Goal: Information Seeking & Learning: Check status

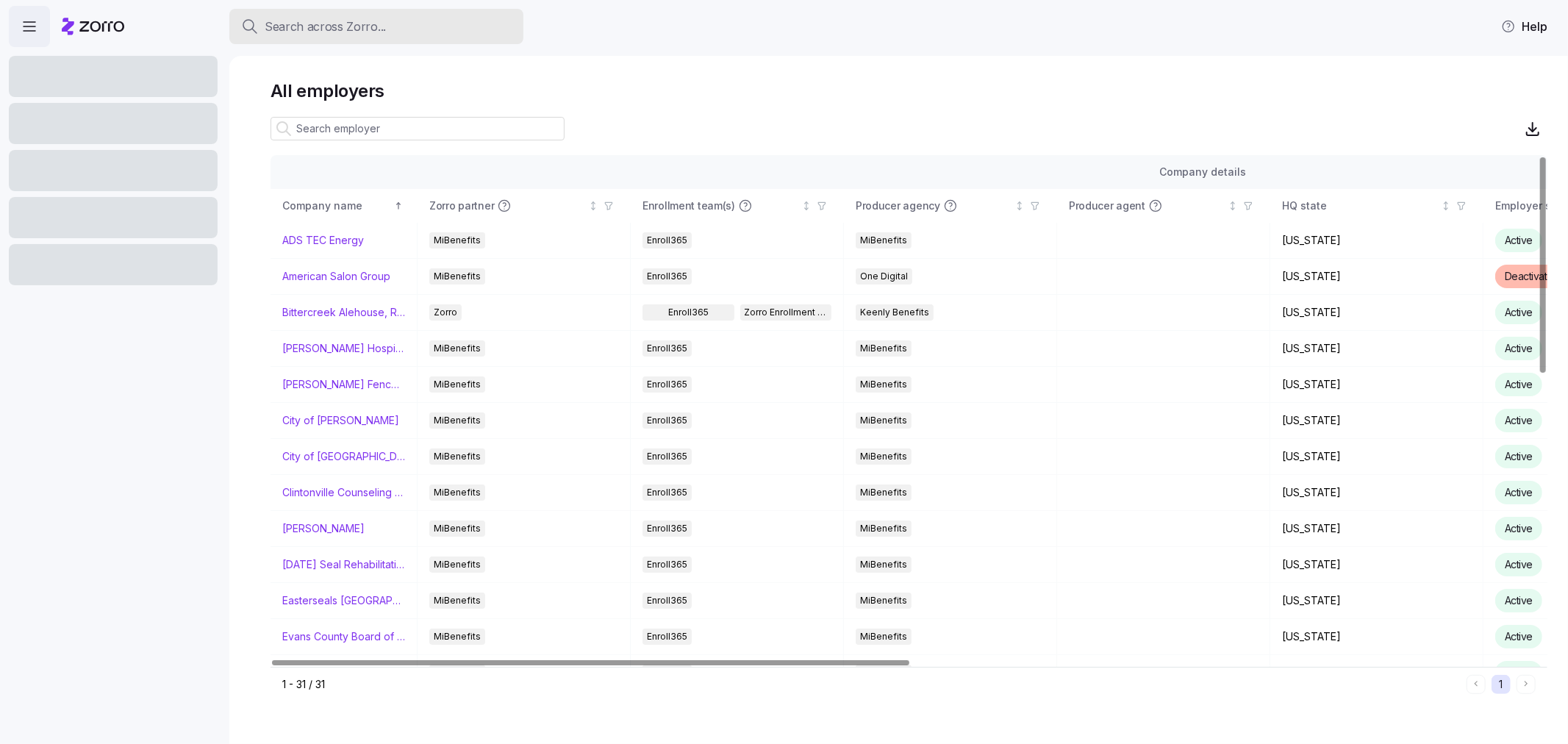
click at [368, 11] on button "Search across Zorro..." at bounding box center [376, 26] width 294 height 35
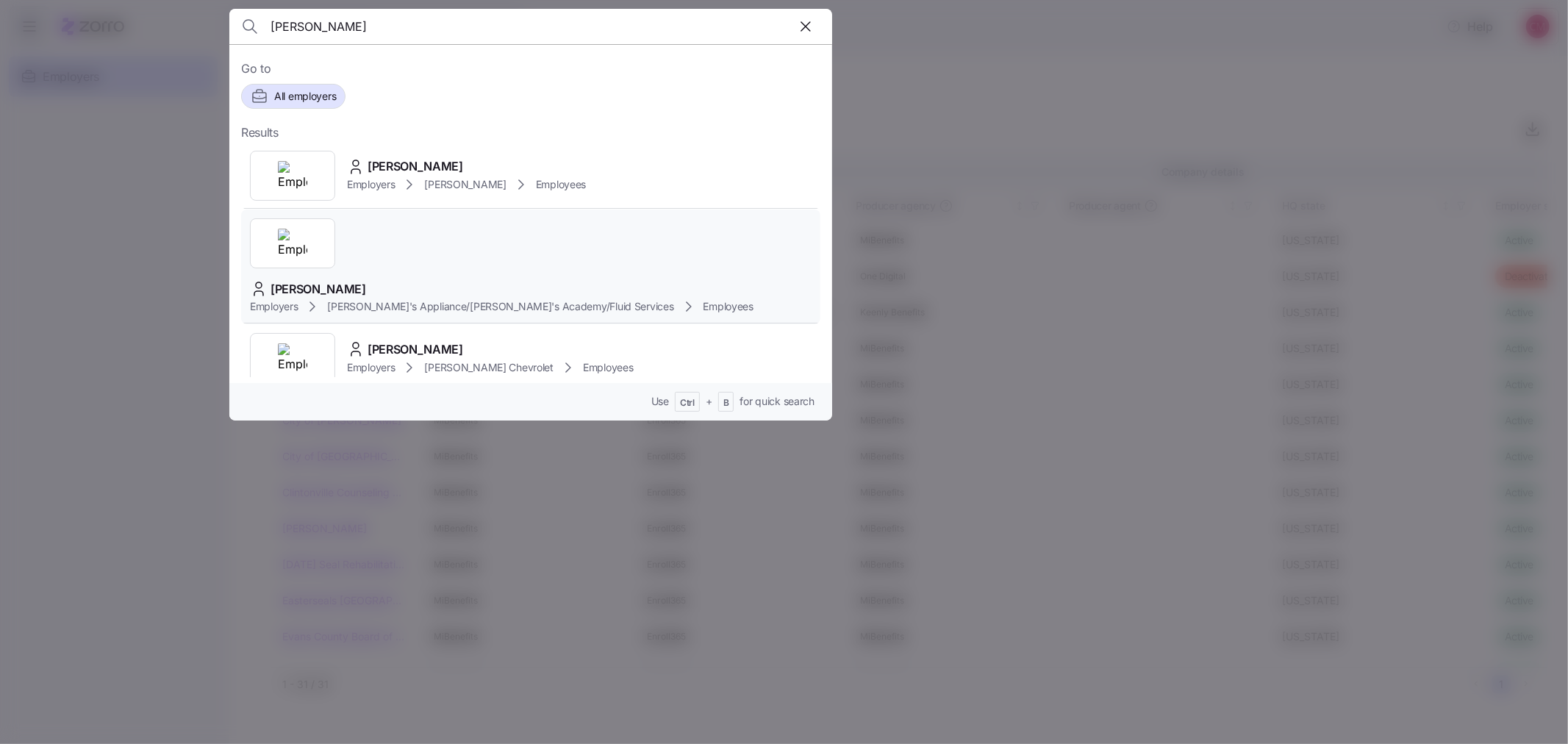
type input "brian r may"
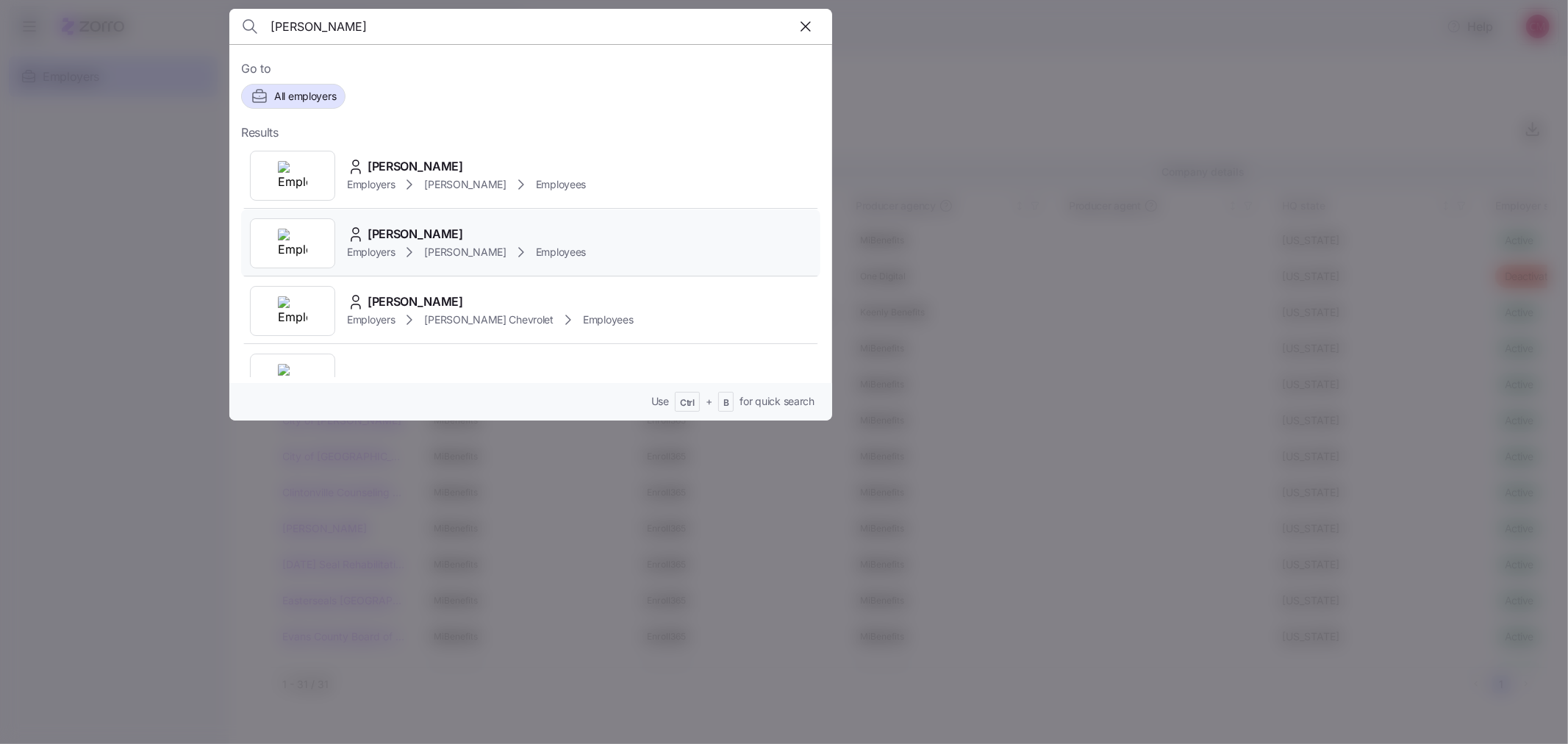
click at [288, 240] on img at bounding box center [292, 244] width 29 height 29
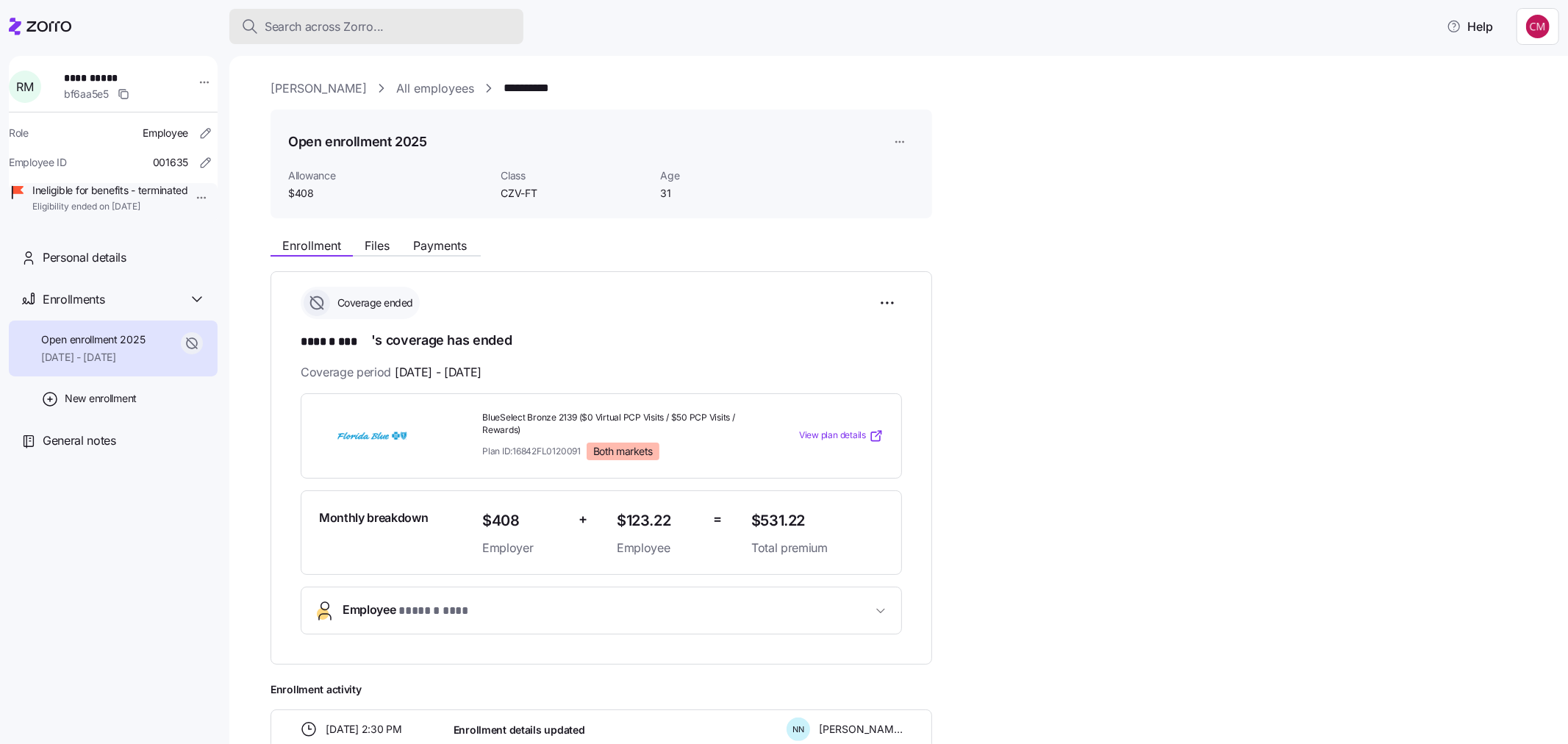
click at [306, 33] on span "Search across Zorro..." at bounding box center [324, 27] width 119 height 19
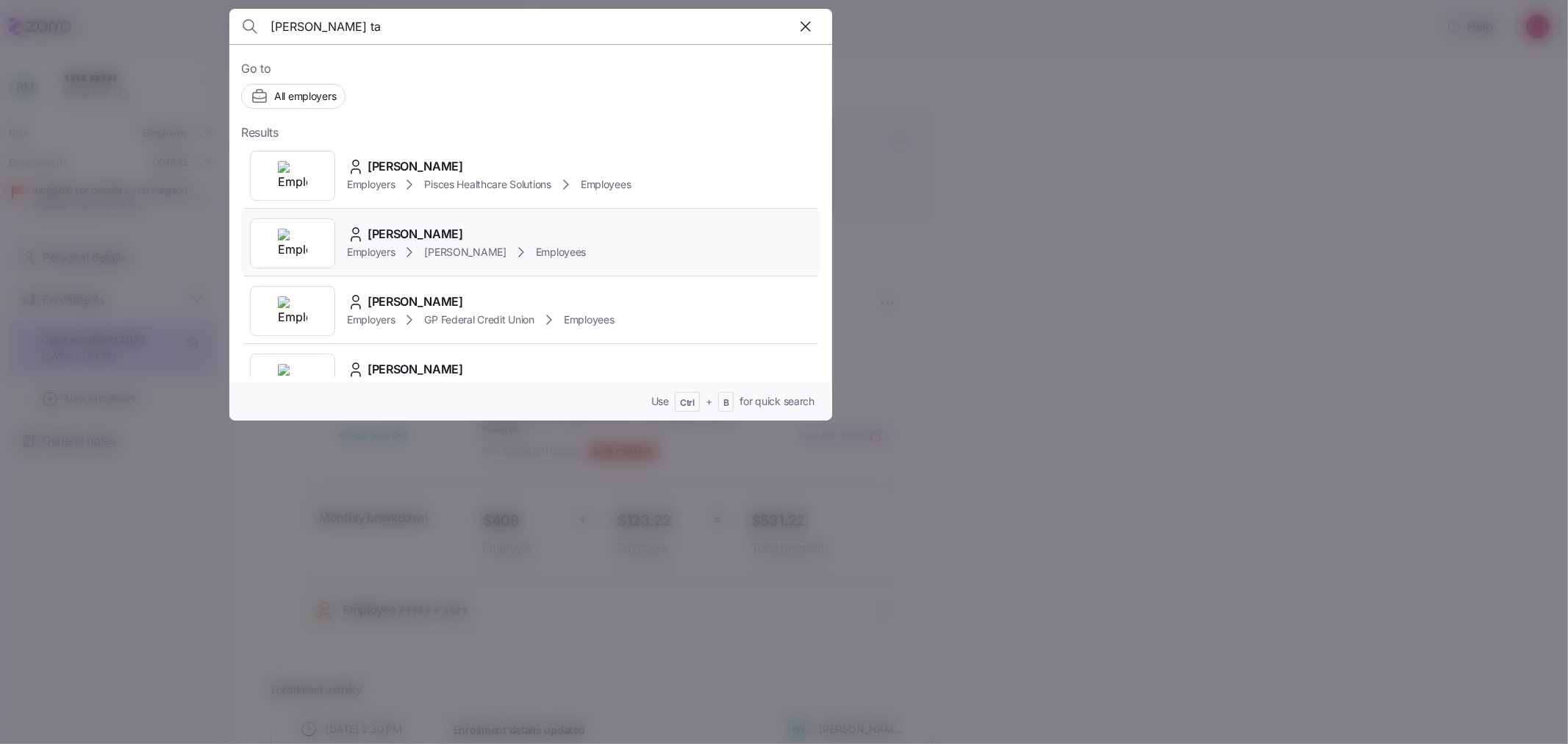
type input "traci ta"
click at [283, 250] on img at bounding box center [292, 244] width 29 height 29
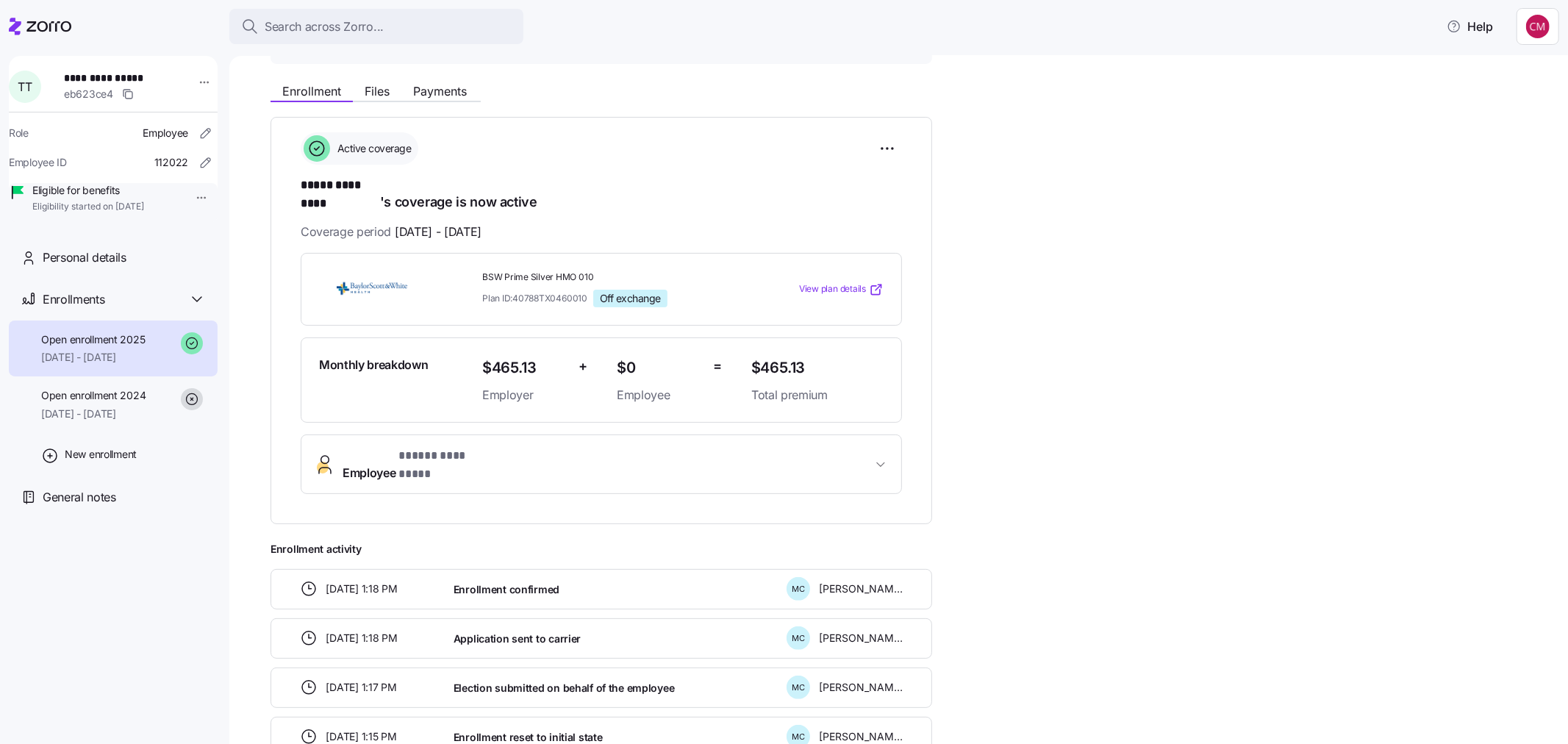
scroll to position [327, 0]
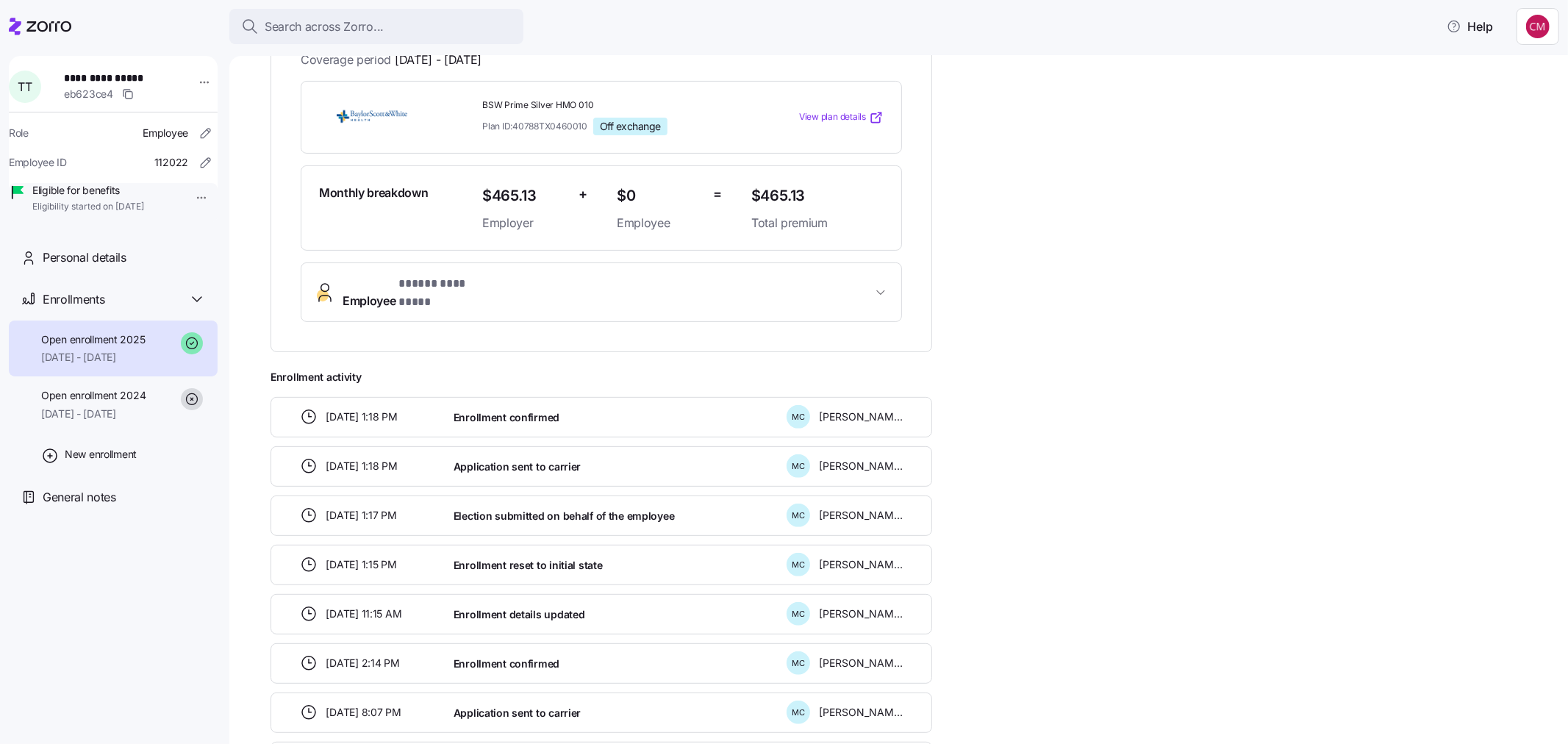
click at [634, 281] on button "Employee * ***** ********* *" at bounding box center [601, 293] width 600 height 59
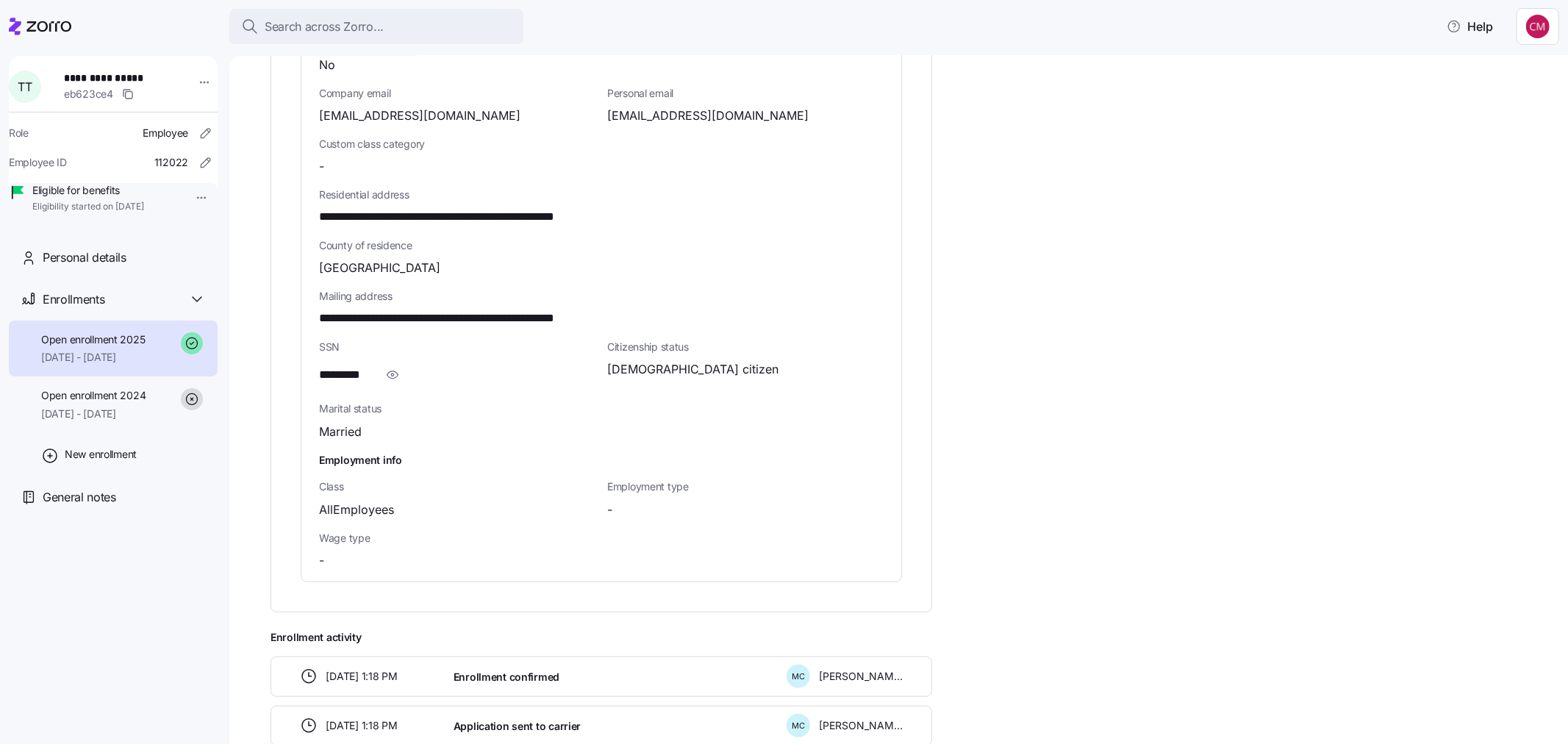
scroll to position [817, 0]
click at [398, 366] on icon "button" at bounding box center [393, 375] width 15 height 18
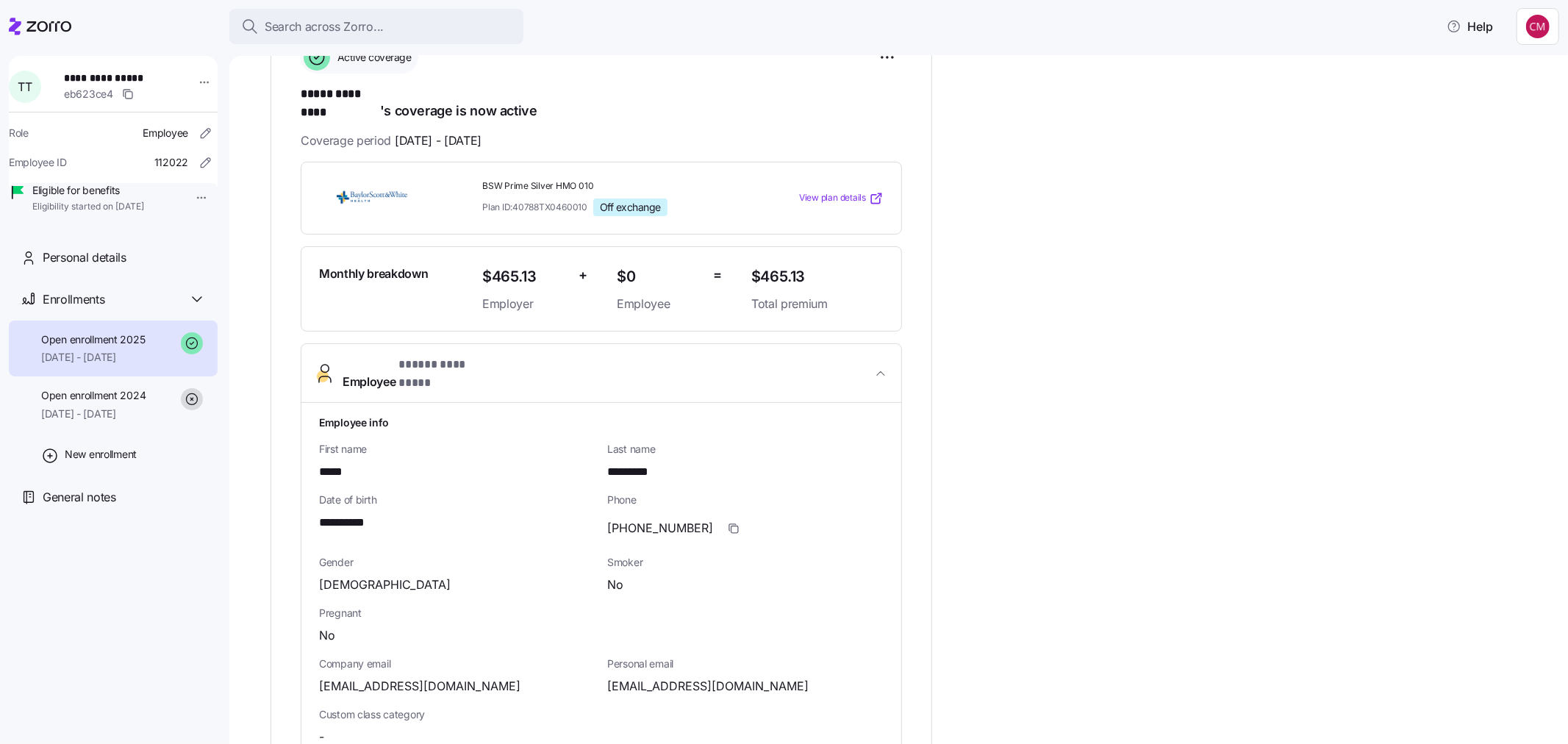
scroll to position [245, 0]
click at [831, 357] on span "Employee * ***** ********* *" at bounding box center [608, 374] width 529 height 35
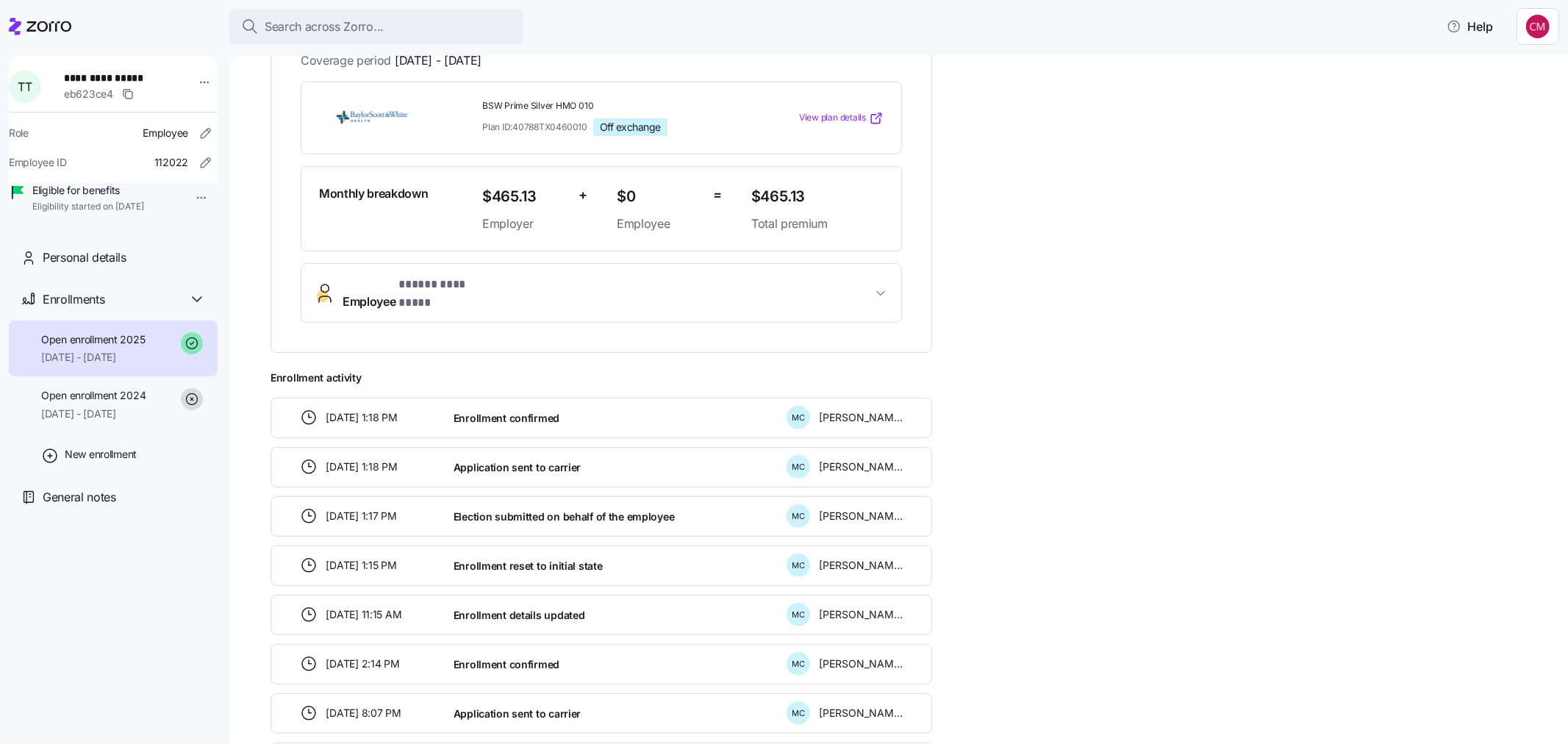
scroll to position [327, 0]
click at [853, 263] on button "Employee * ***** ********* *" at bounding box center [601, 293] width 600 height 59
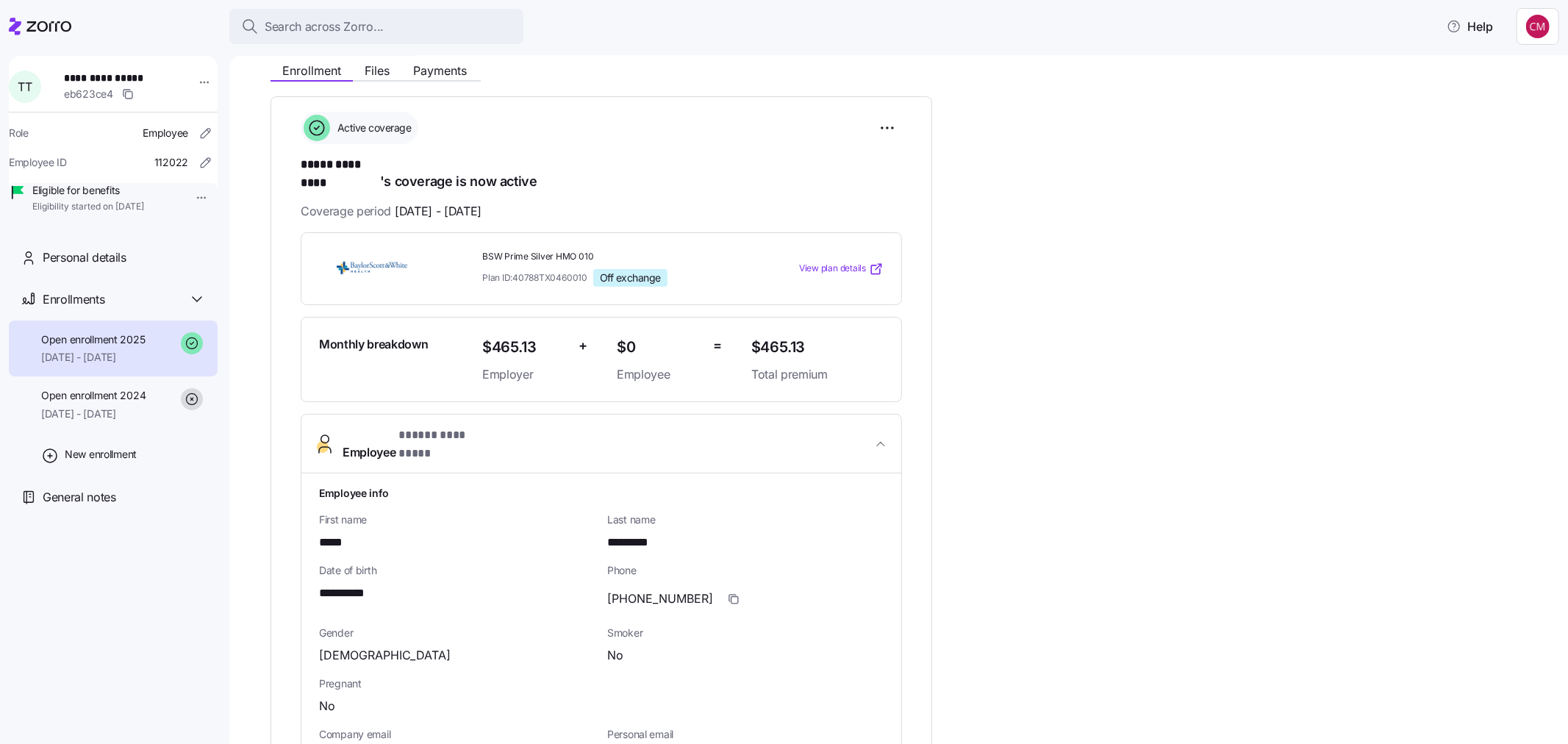
scroll to position [163, 0]
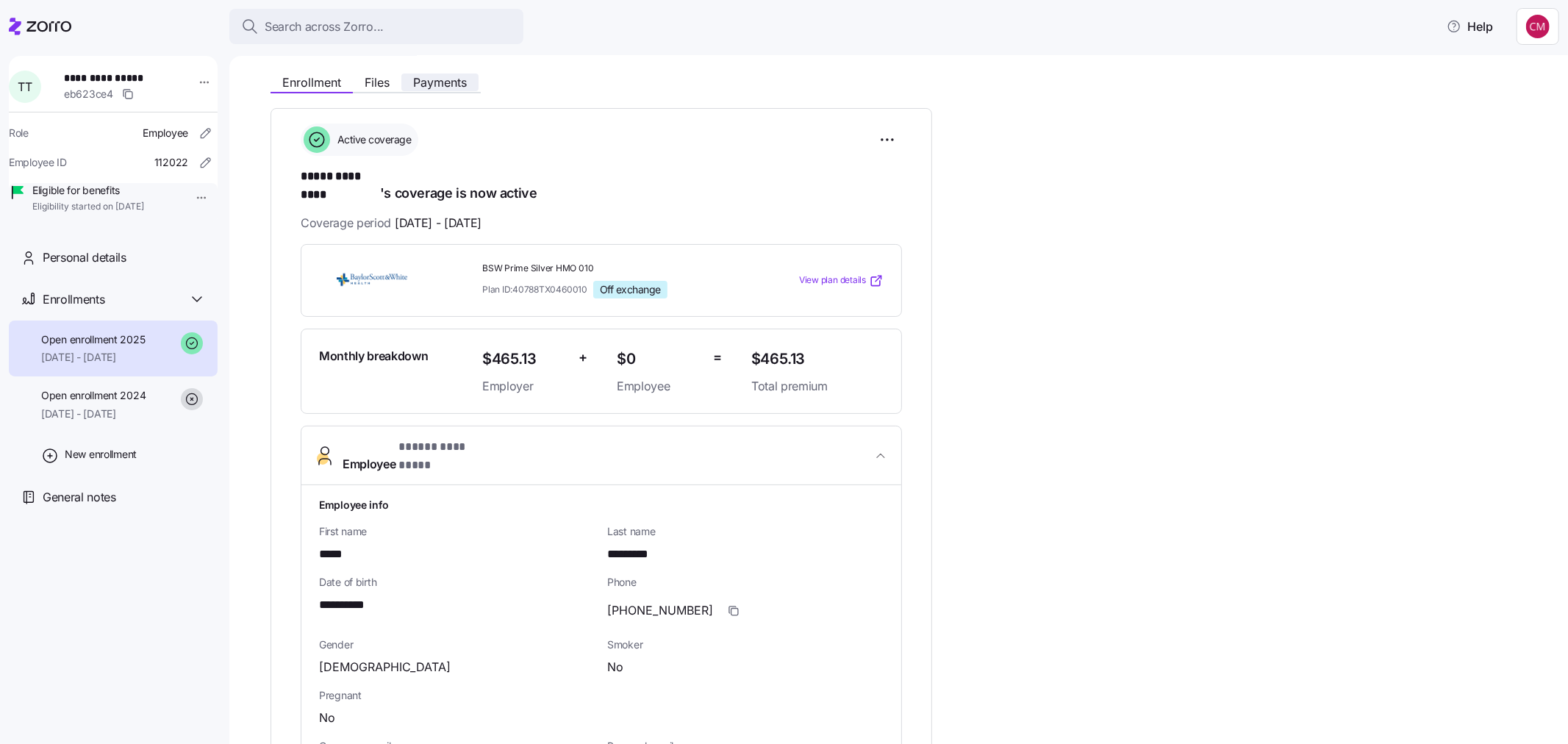
click at [428, 81] on span "Payments" at bounding box center [440, 82] width 54 height 11
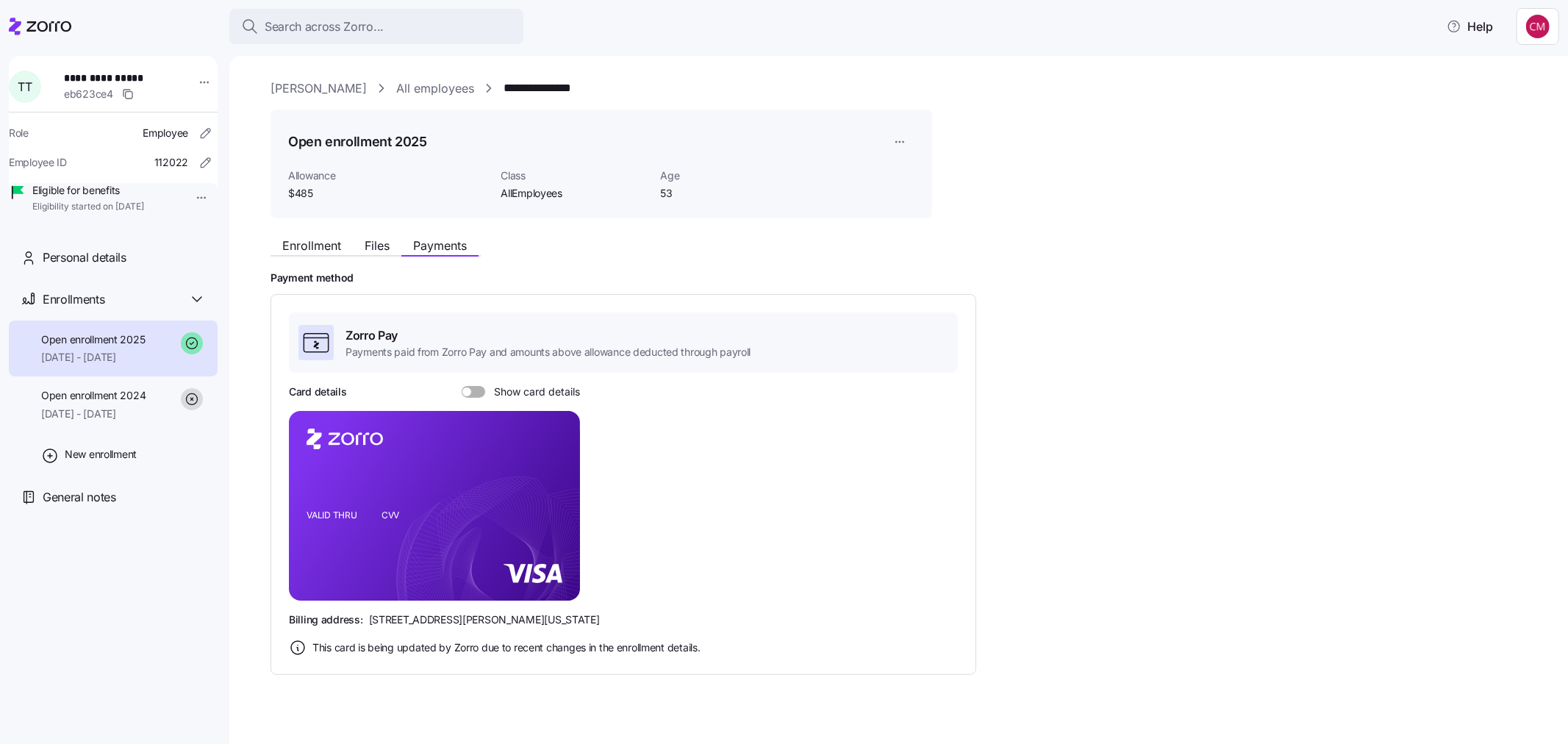
click at [466, 390] on span at bounding box center [467, 392] width 9 height 9
click at [462, 386] on input "Show card details" at bounding box center [462, 386] width 0 height 0
click at [294, 243] on span "Enrollment" at bounding box center [312, 245] width 59 height 11
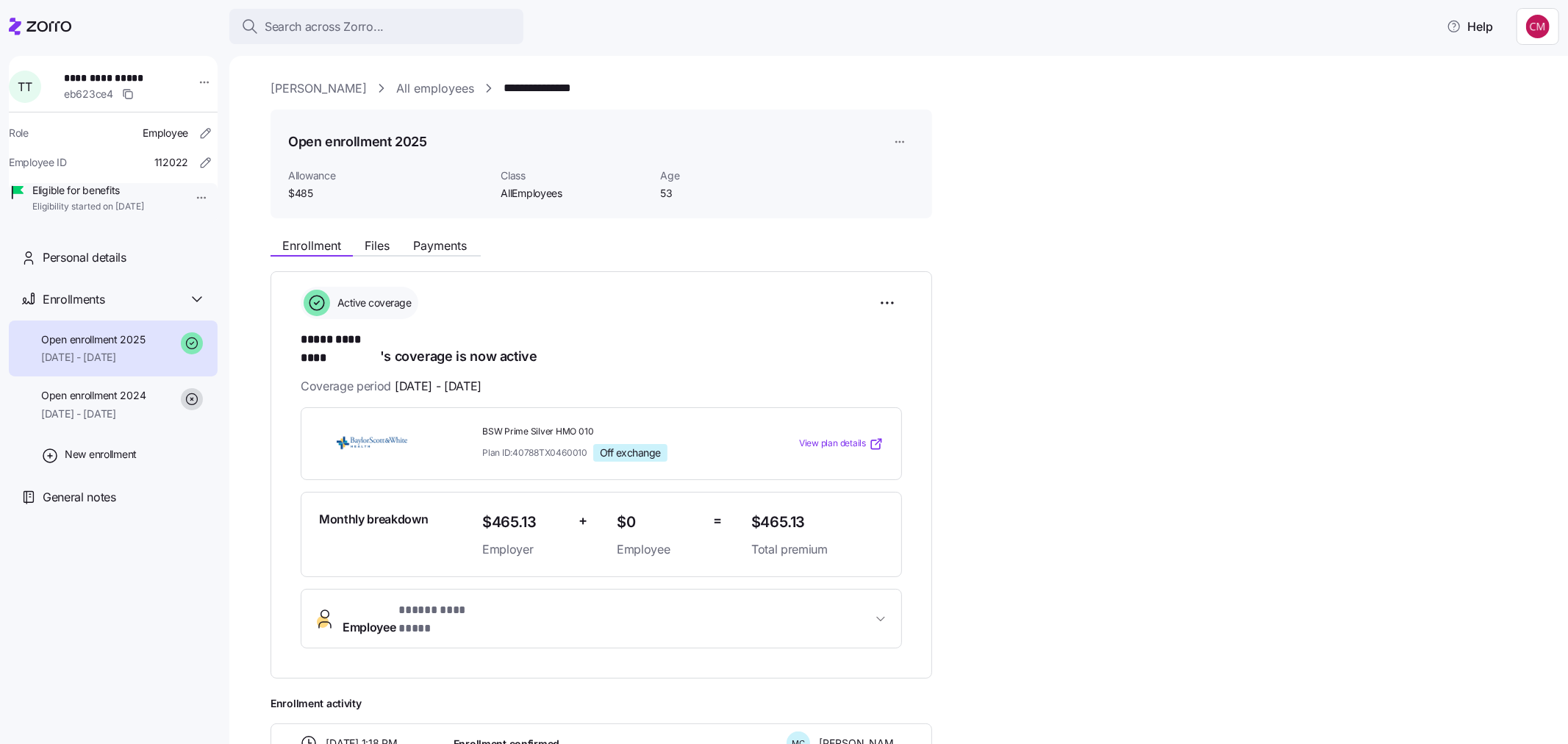
scroll to position [245, 0]
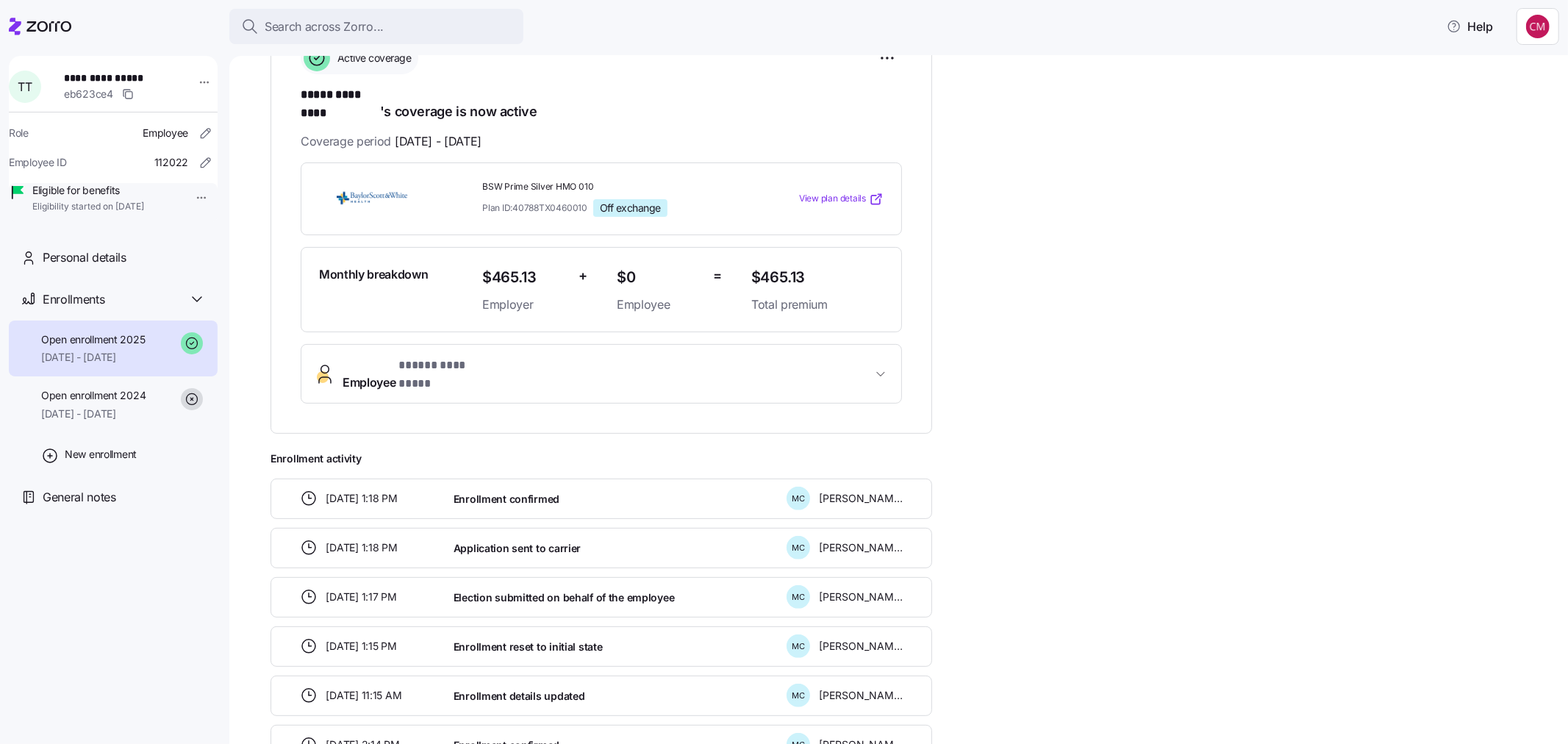
click at [769, 357] on span "Employee * ***** ********* *" at bounding box center [608, 374] width 529 height 35
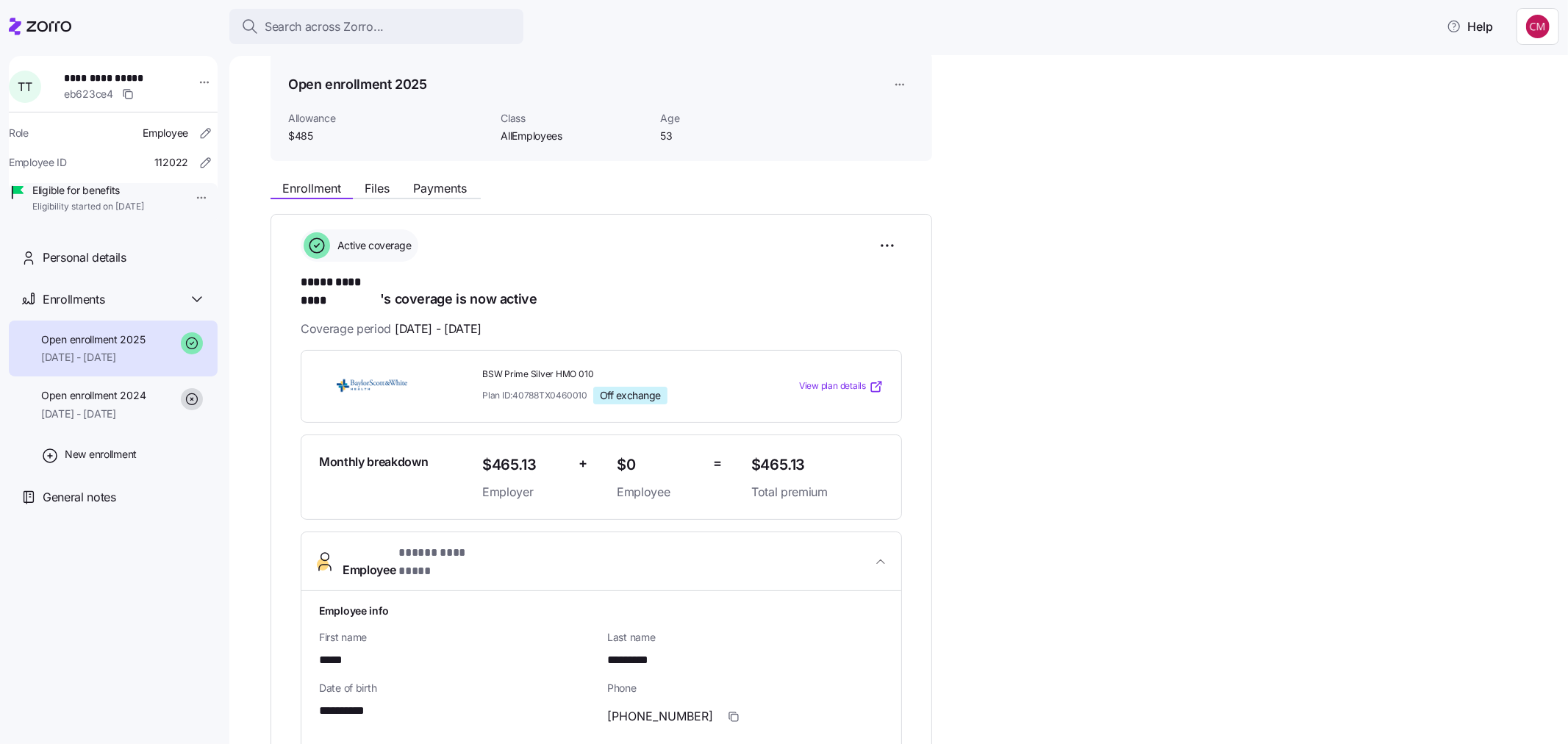
scroll to position [81, 0]
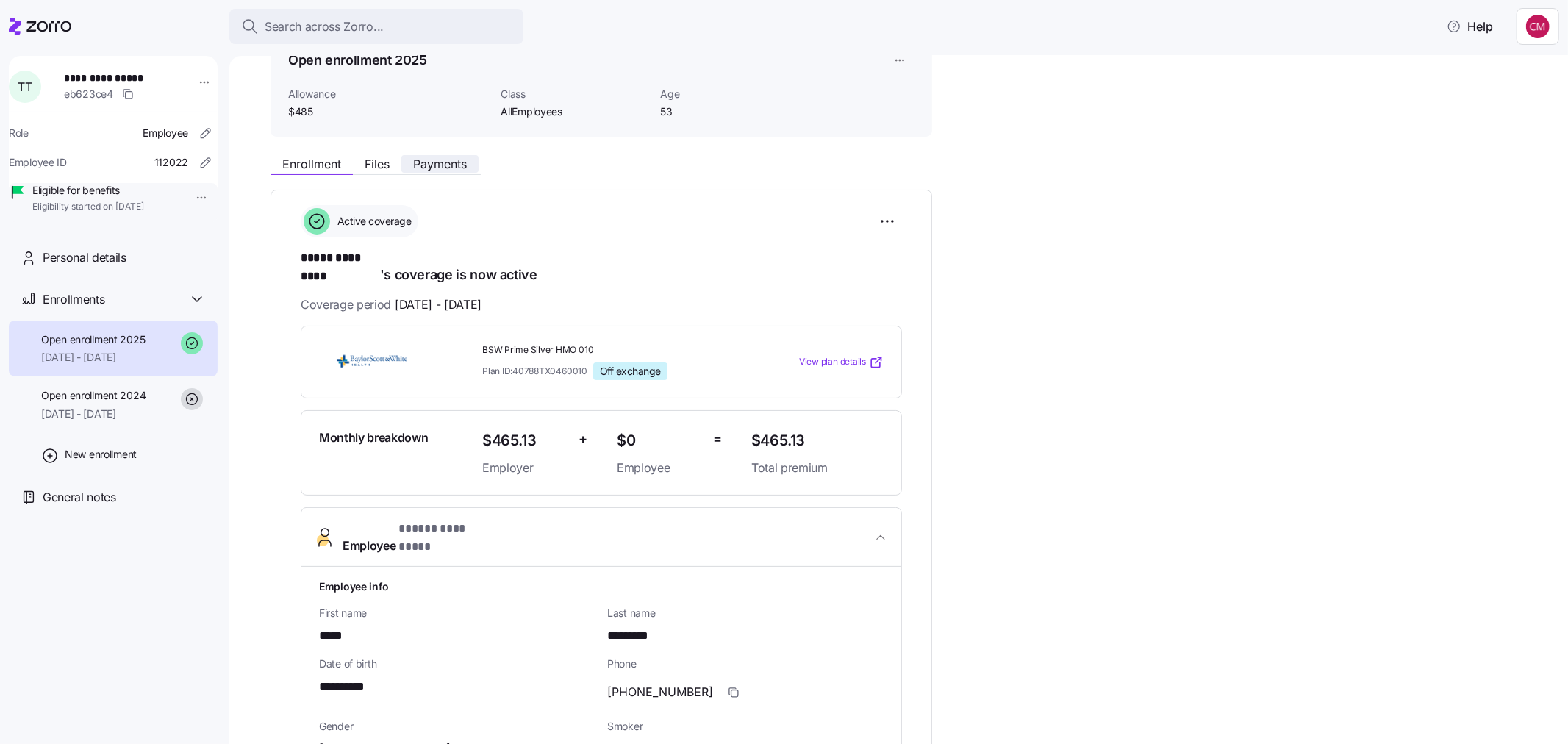
click at [425, 158] on span "Payments" at bounding box center [440, 164] width 54 height 11
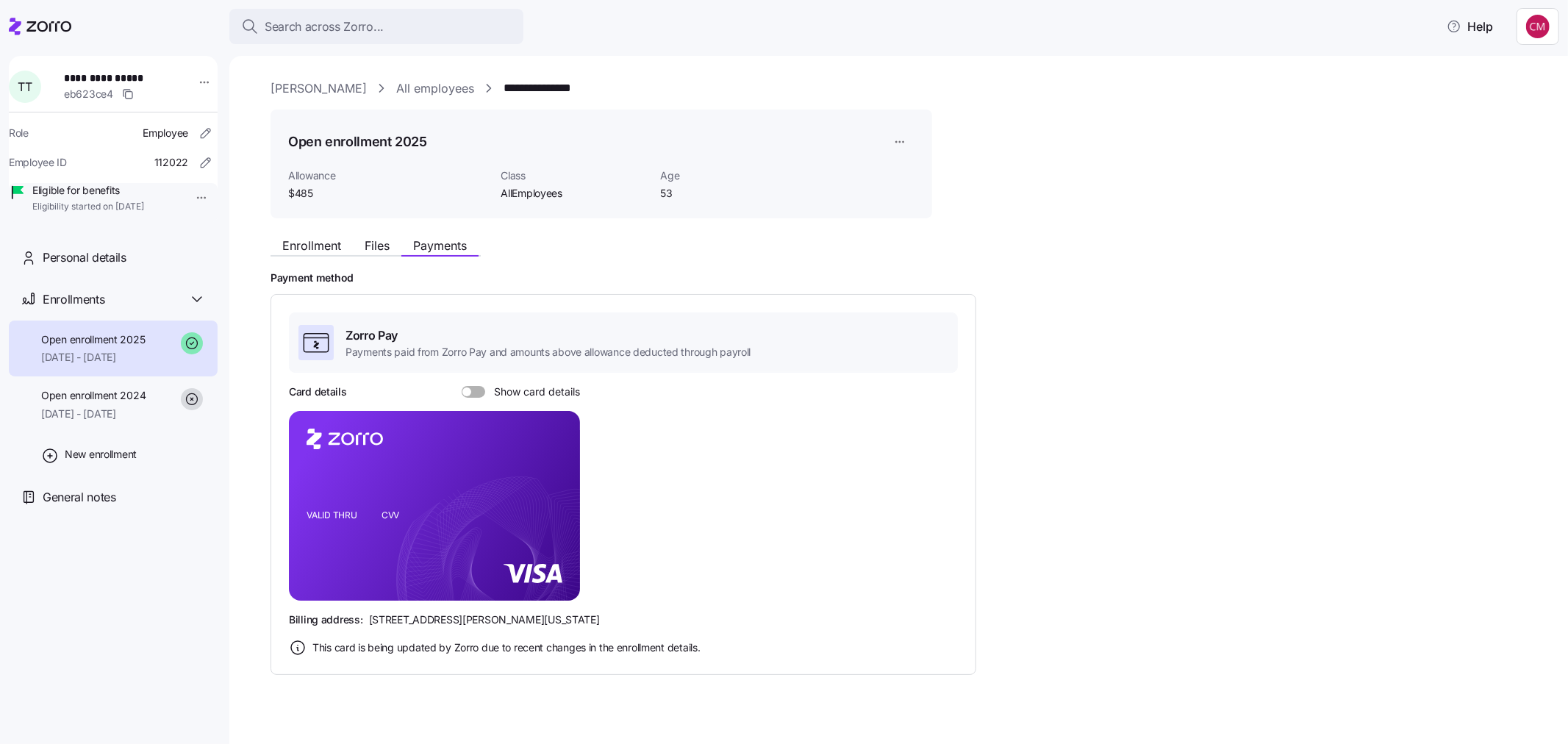
click at [478, 397] on span at bounding box center [479, 392] width 15 height 11
click at [462, 386] on input "Show card details" at bounding box center [462, 386] width 0 height 0
click at [426, 96] on link "All employees" at bounding box center [435, 88] width 78 height 19
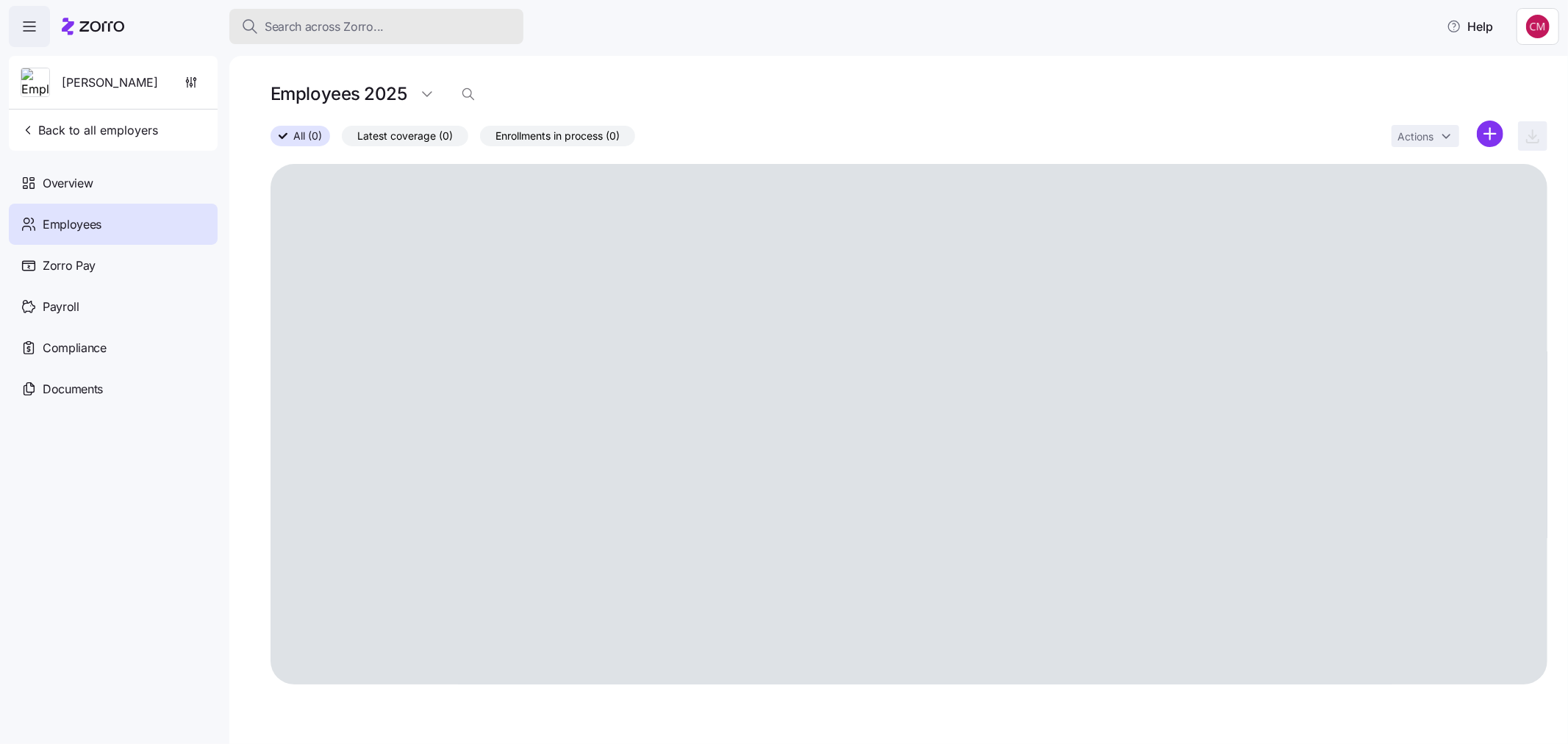
click at [358, 19] on span "Search across Zorro..." at bounding box center [324, 27] width 119 height 19
click at [375, 30] on span "Search across Zorro..." at bounding box center [324, 27] width 119 height 19
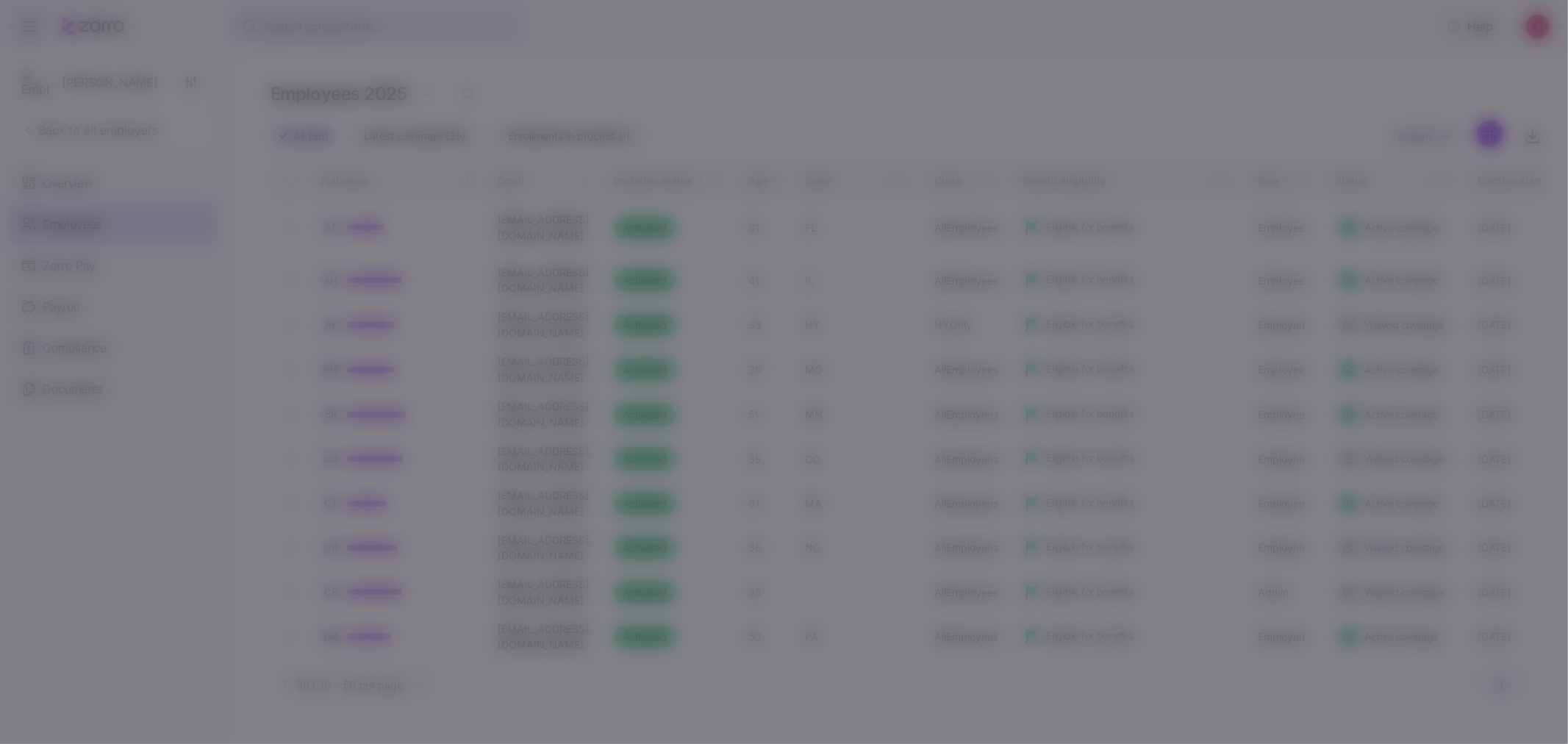
click at [490, 134] on div "Go to All employers Use Ctrl + B for quick search" at bounding box center [531, 232] width 603 height 376
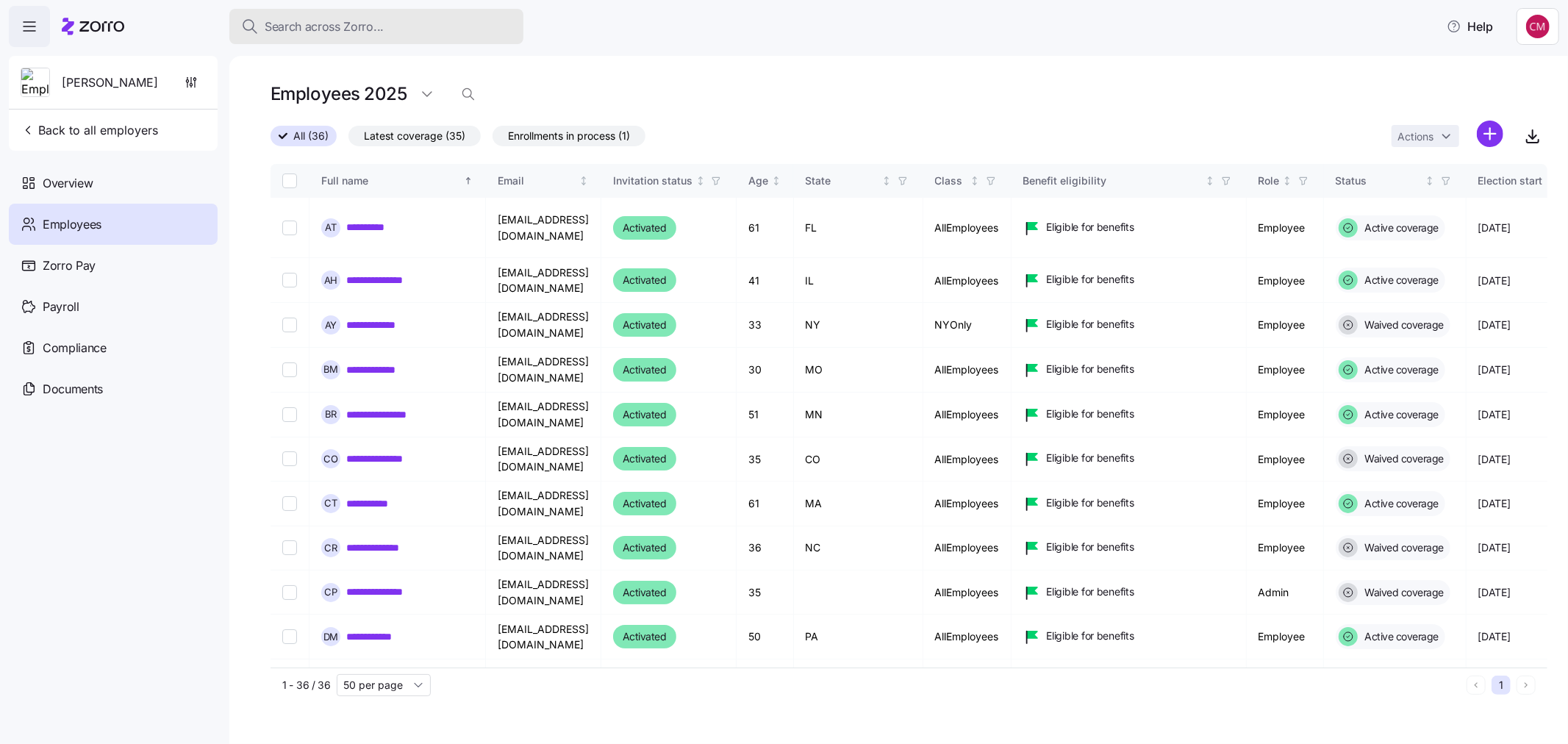
click at [375, 33] on span "Search across Zorro..." at bounding box center [324, 27] width 119 height 19
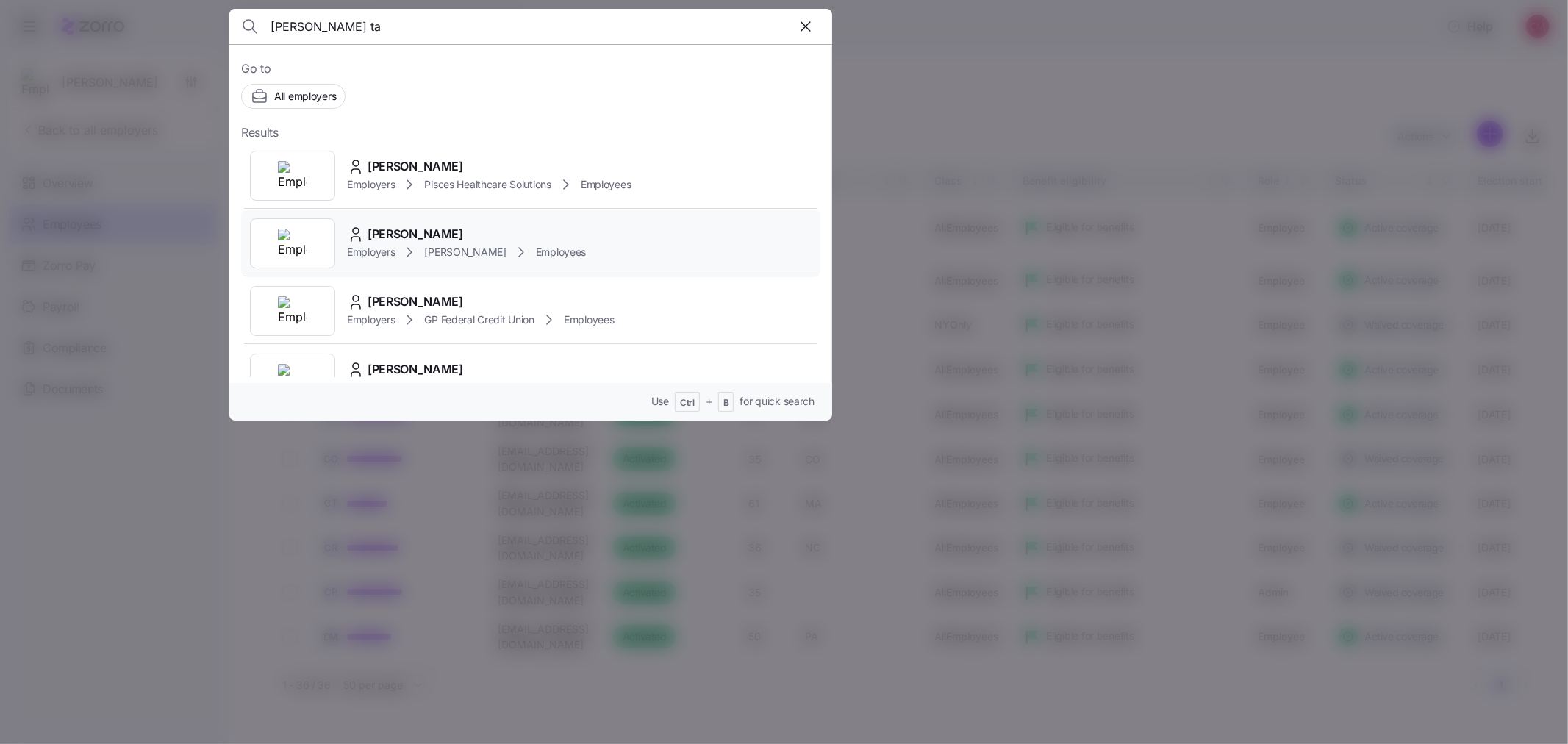
type input "traci ta"
click at [275, 241] on div at bounding box center [292, 243] width 86 height 50
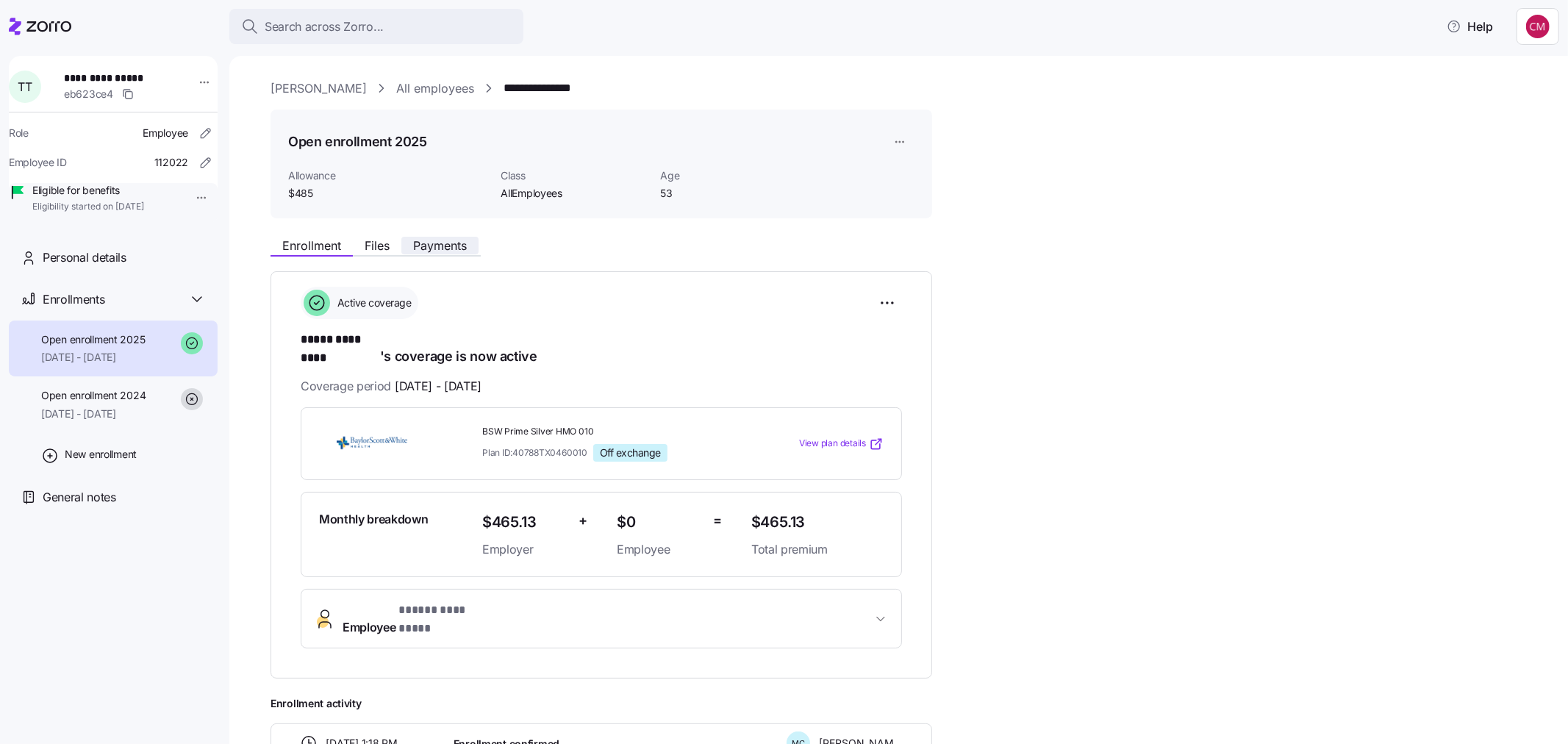
click at [419, 248] on span "Payments" at bounding box center [440, 245] width 54 height 11
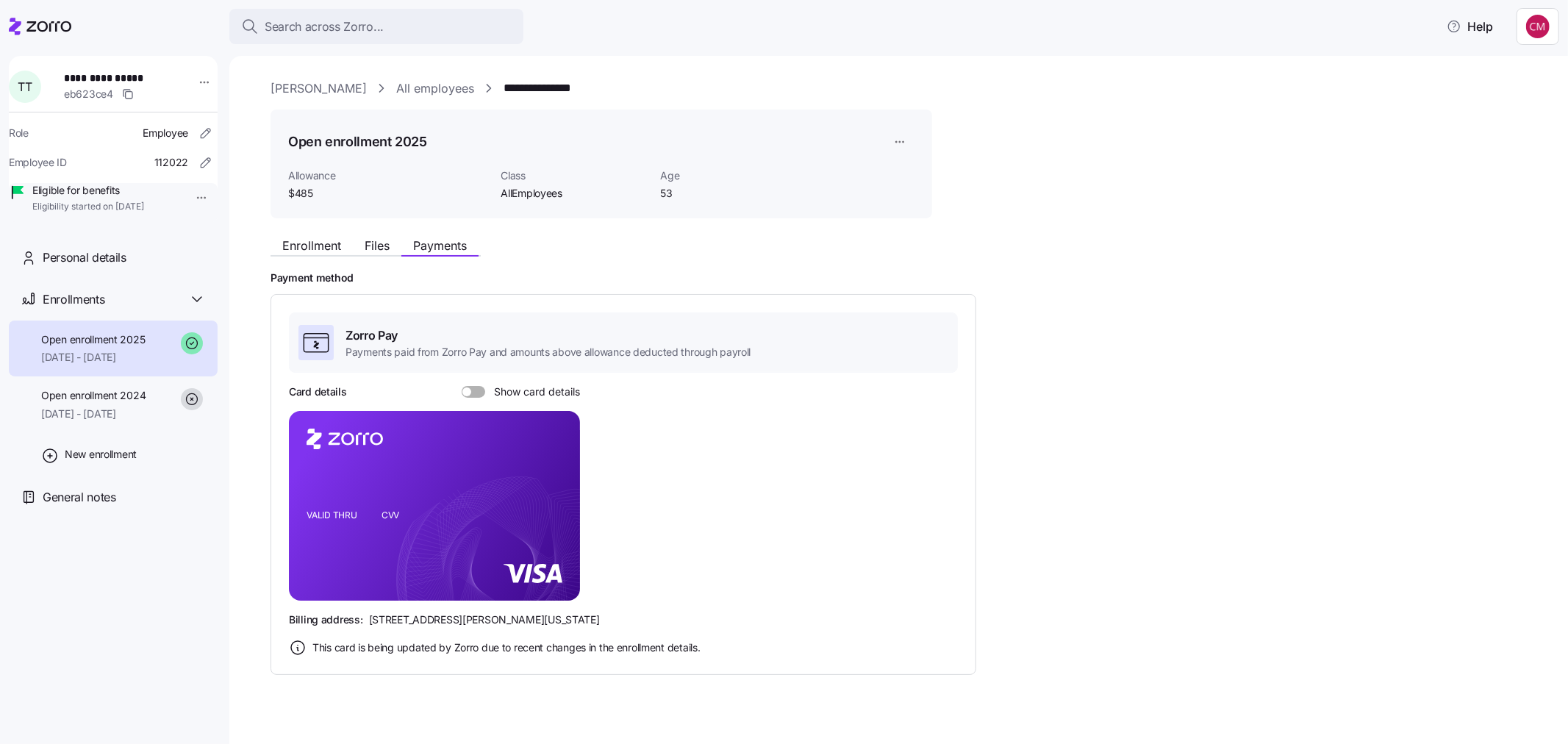
click at [469, 394] on span at bounding box center [467, 392] width 9 height 9
click at [462, 386] on input "Show card details" at bounding box center [462, 386] width 0 height 0
click at [292, 26] on span "Search across Zorro..." at bounding box center [324, 27] width 119 height 19
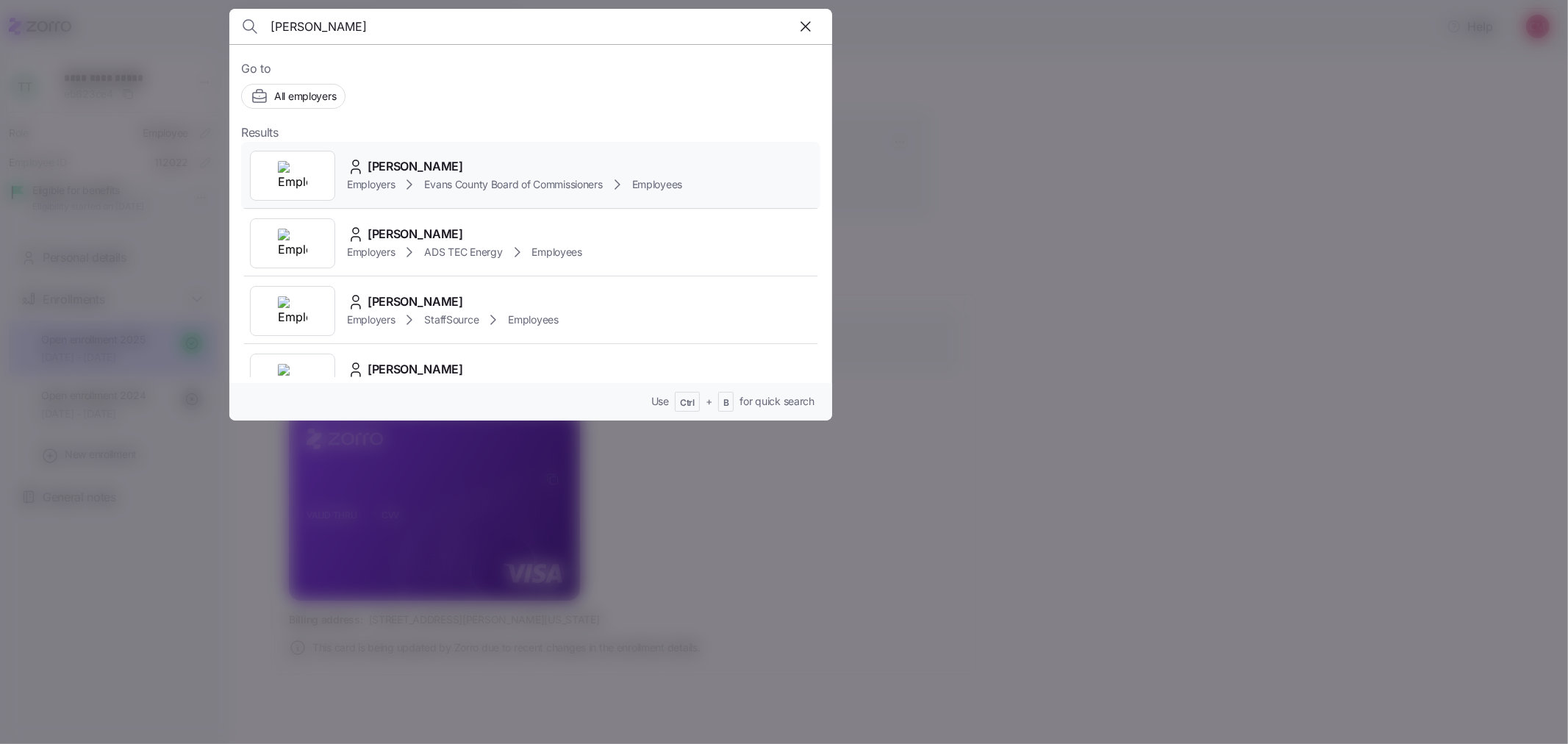
type input "casey bu"
click at [289, 160] on div at bounding box center [292, 175] width 86 height 50
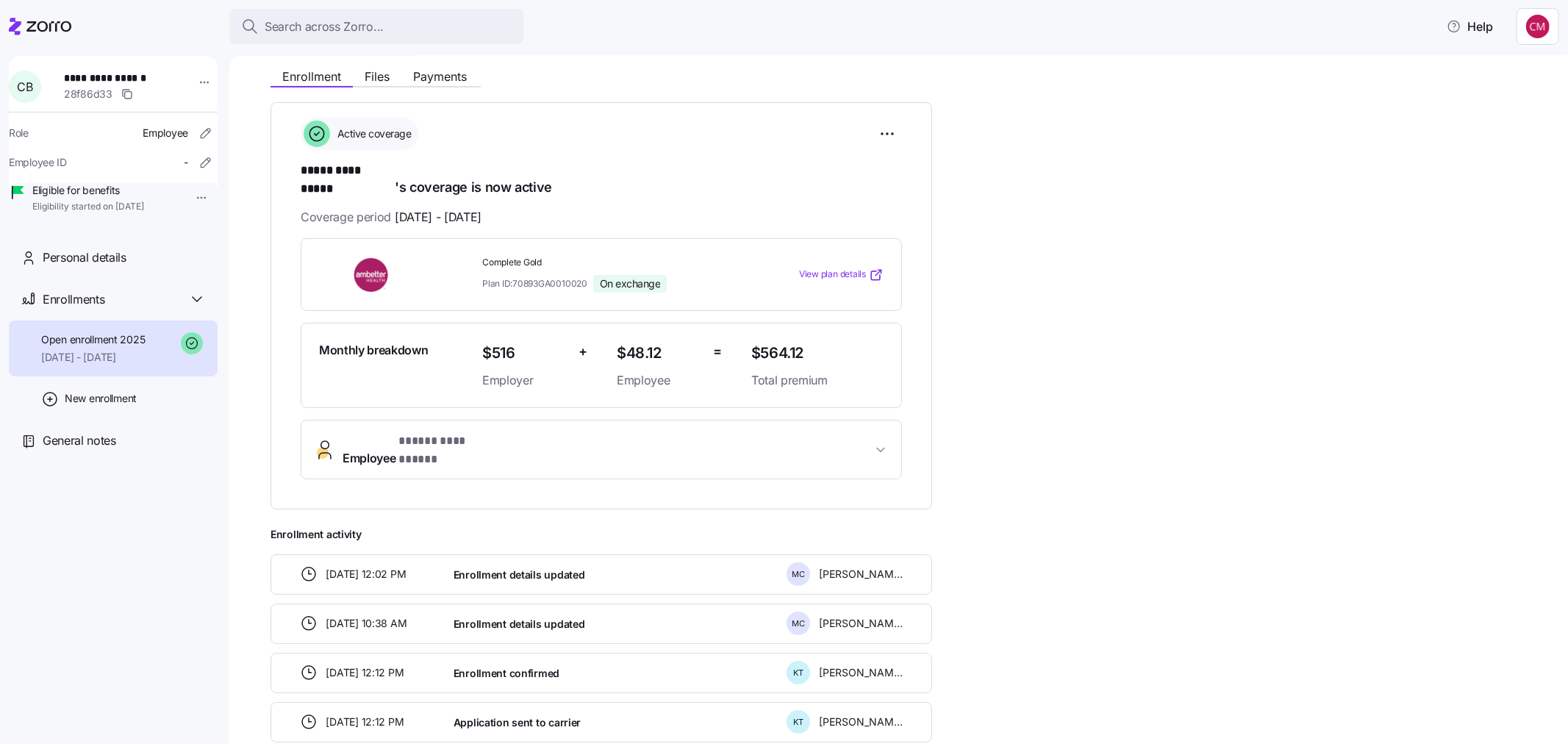
scroll to position [277, 0]
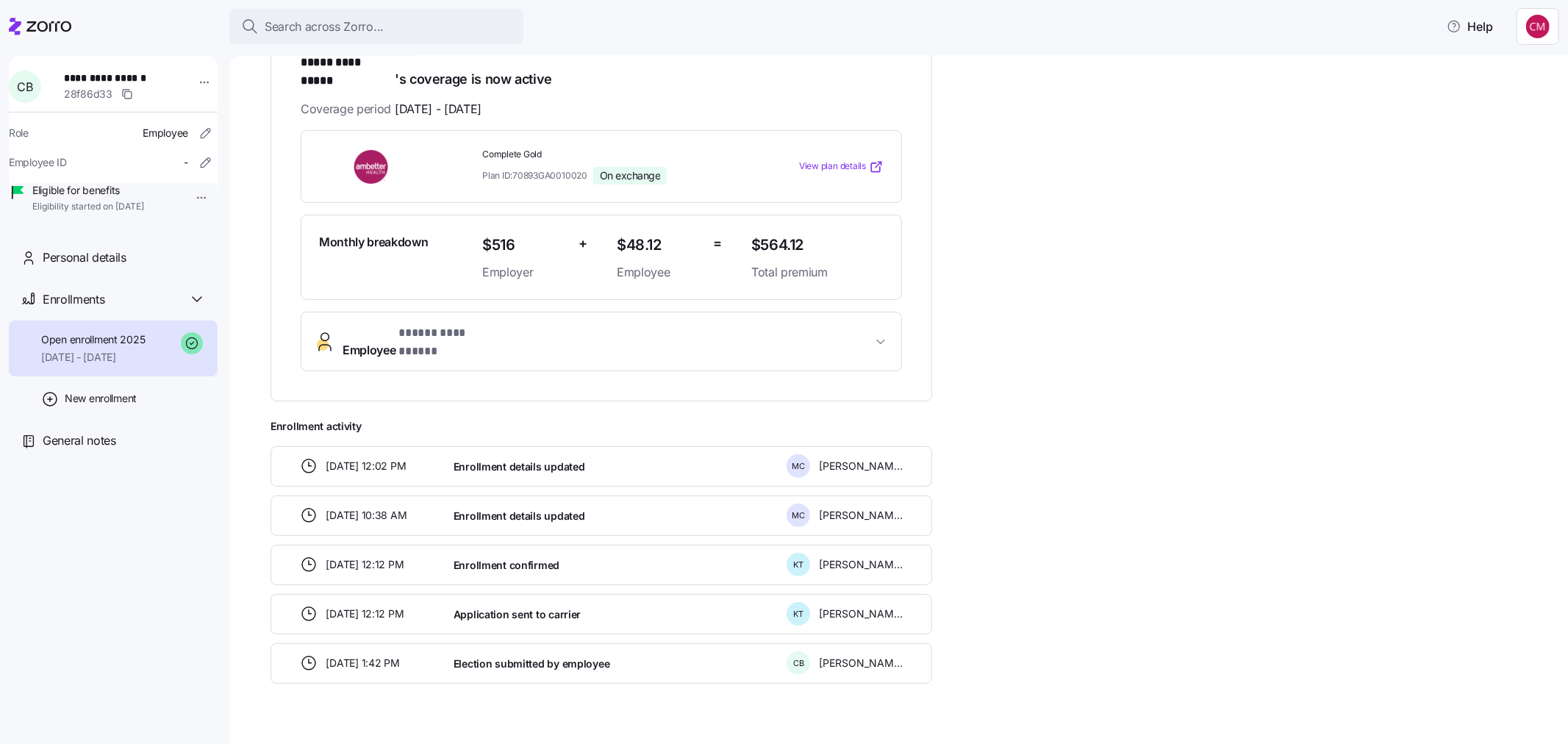
click at [516, 313] on button "**********" at bounding box center [601, 342] width 600 height 59
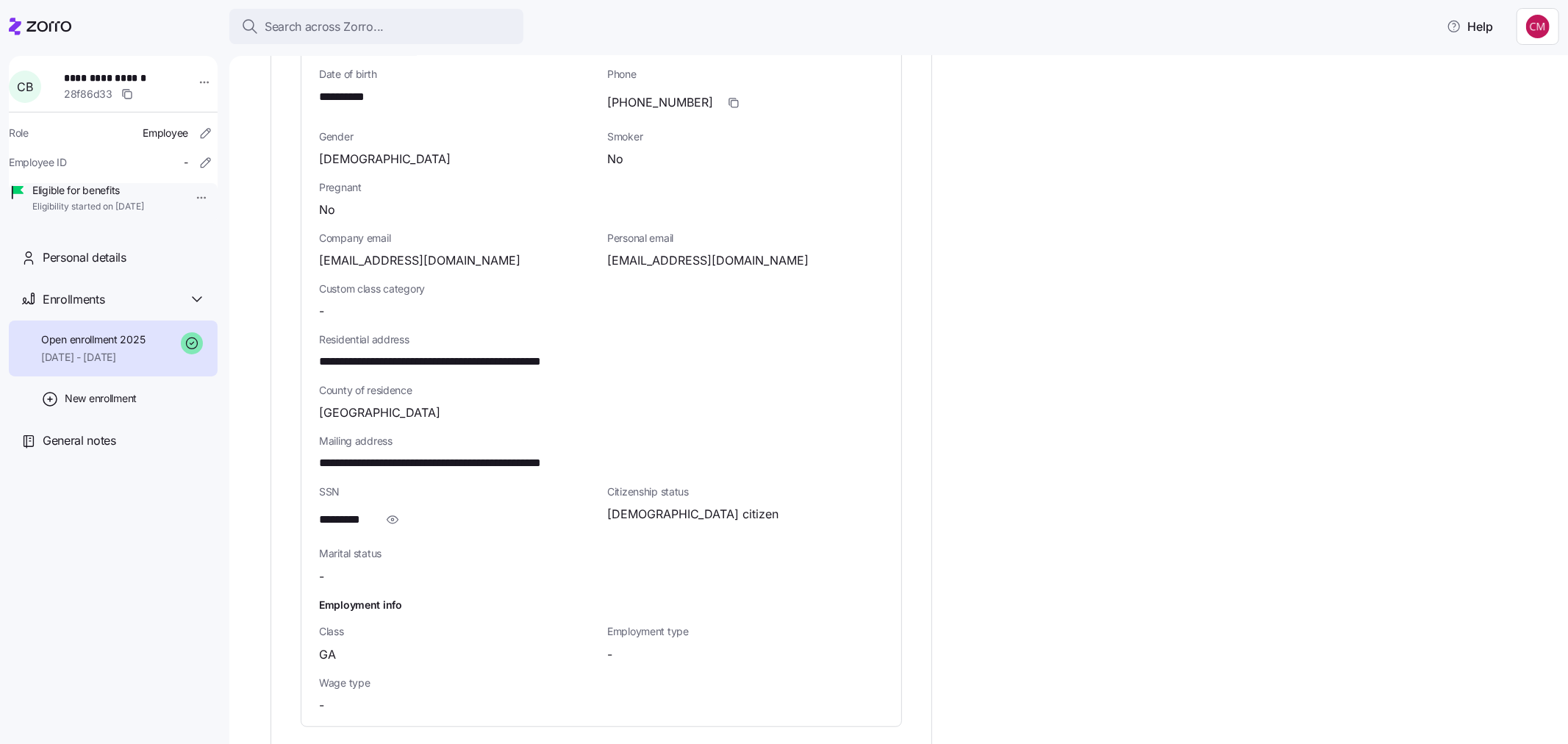
scroll to position [686, 0]
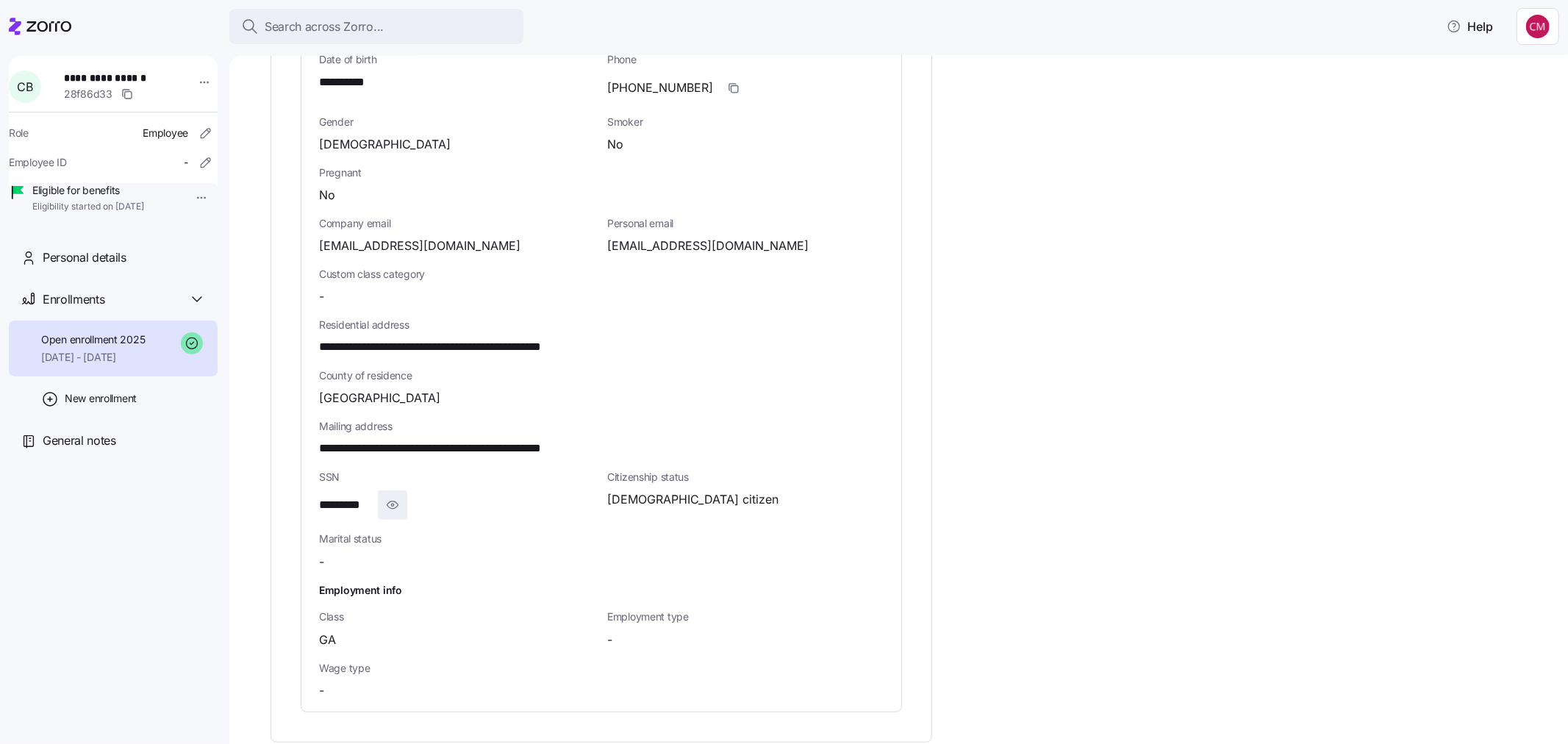
click at [384, 491] on span "button" at bounding box center [393, 505] width 28 height 28
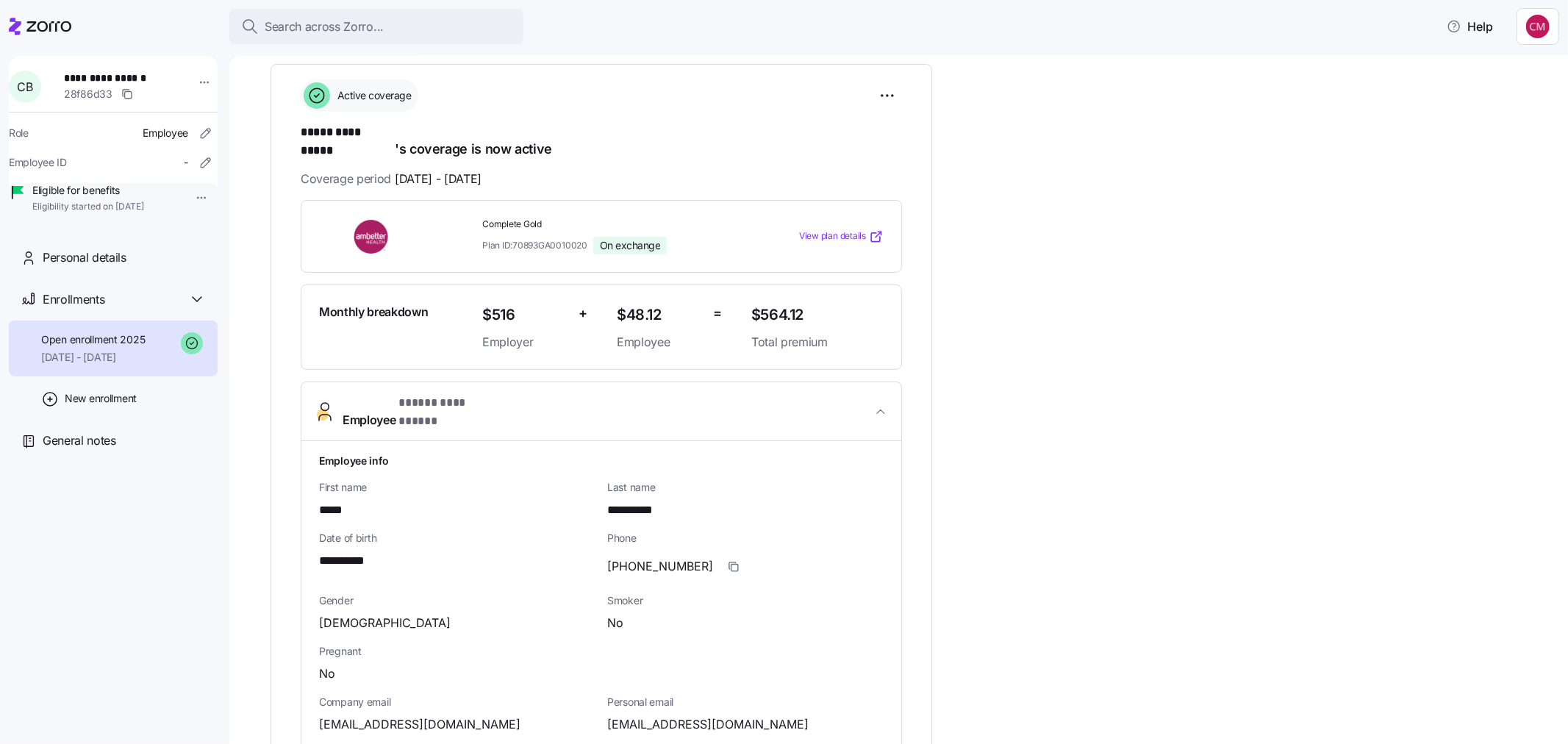
scroll to position [33, 0]
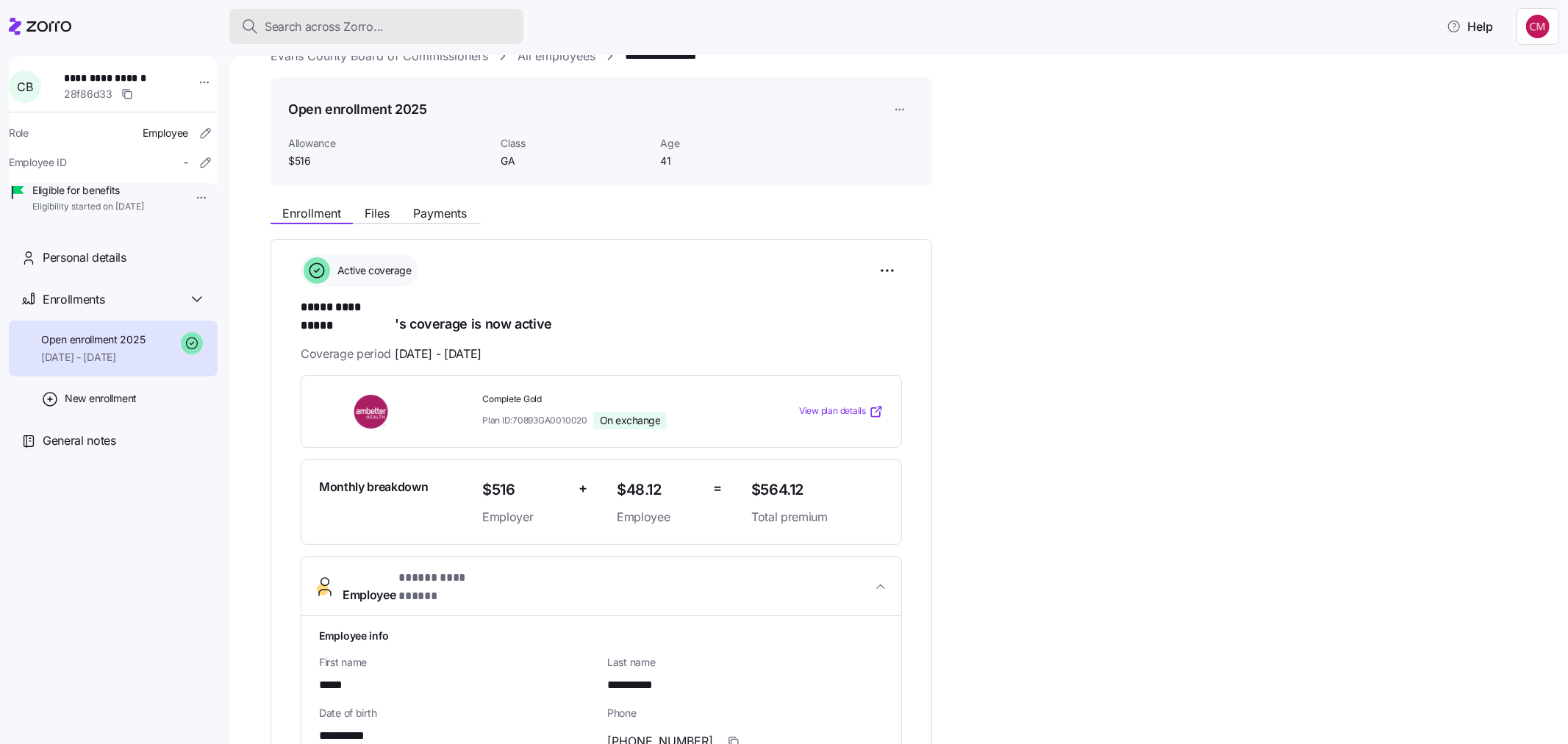
click at [438, 29] on div "Search across Zorro..." at bounding box center [376, 27] width 270 height 19
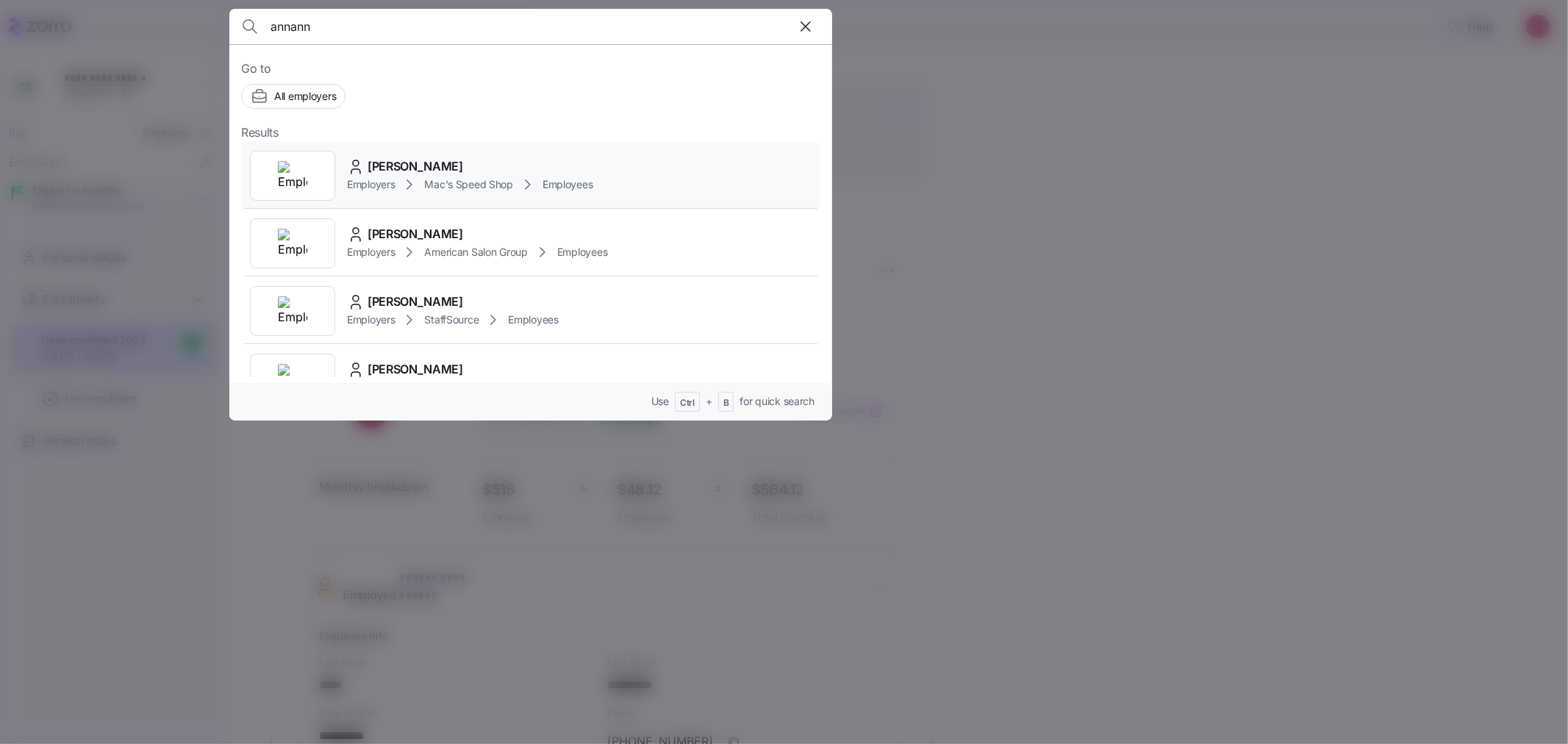
type input "annann"
click at [292, 179] on img at bounding box center [292, 176] width 29 height 29
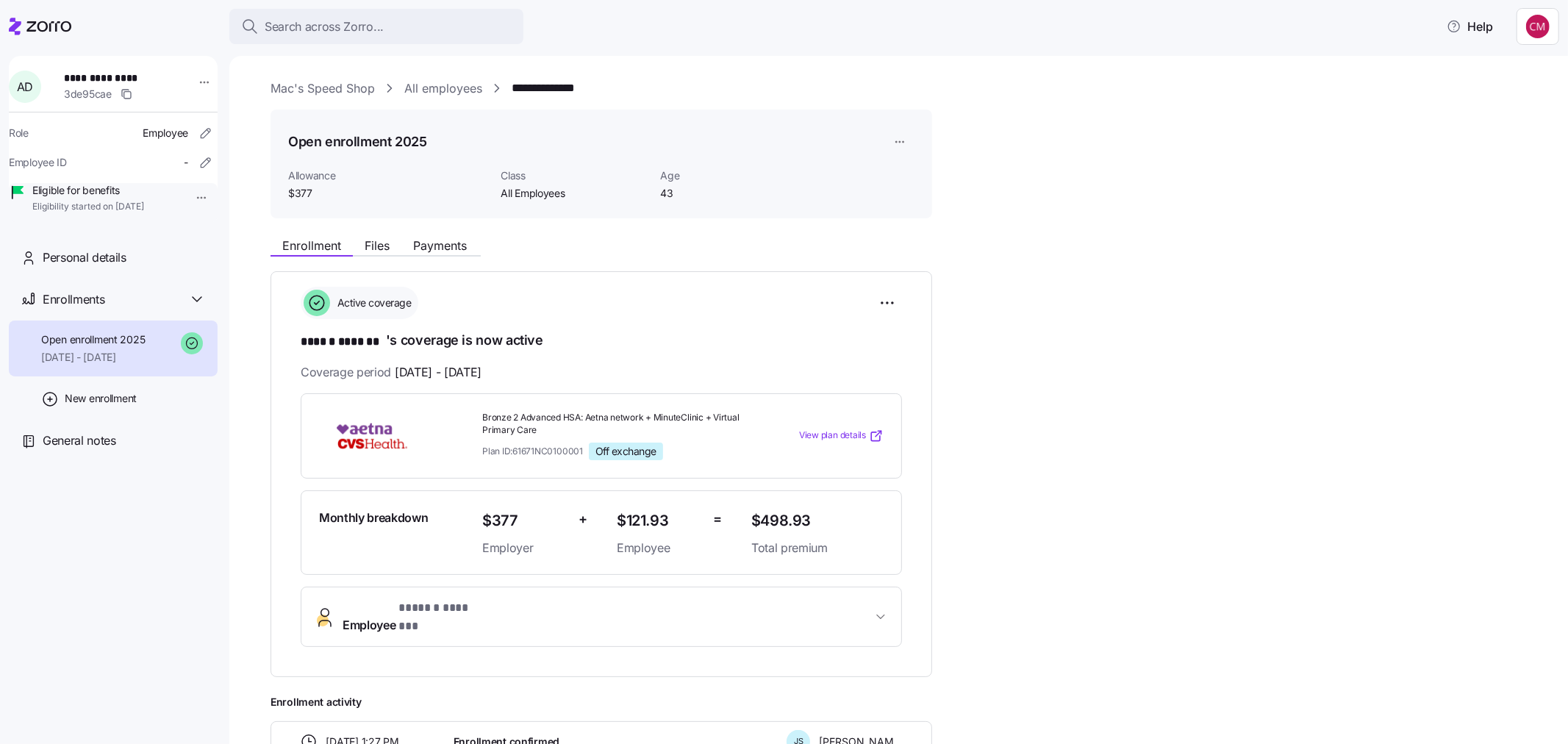
scroll to position [192, 0]
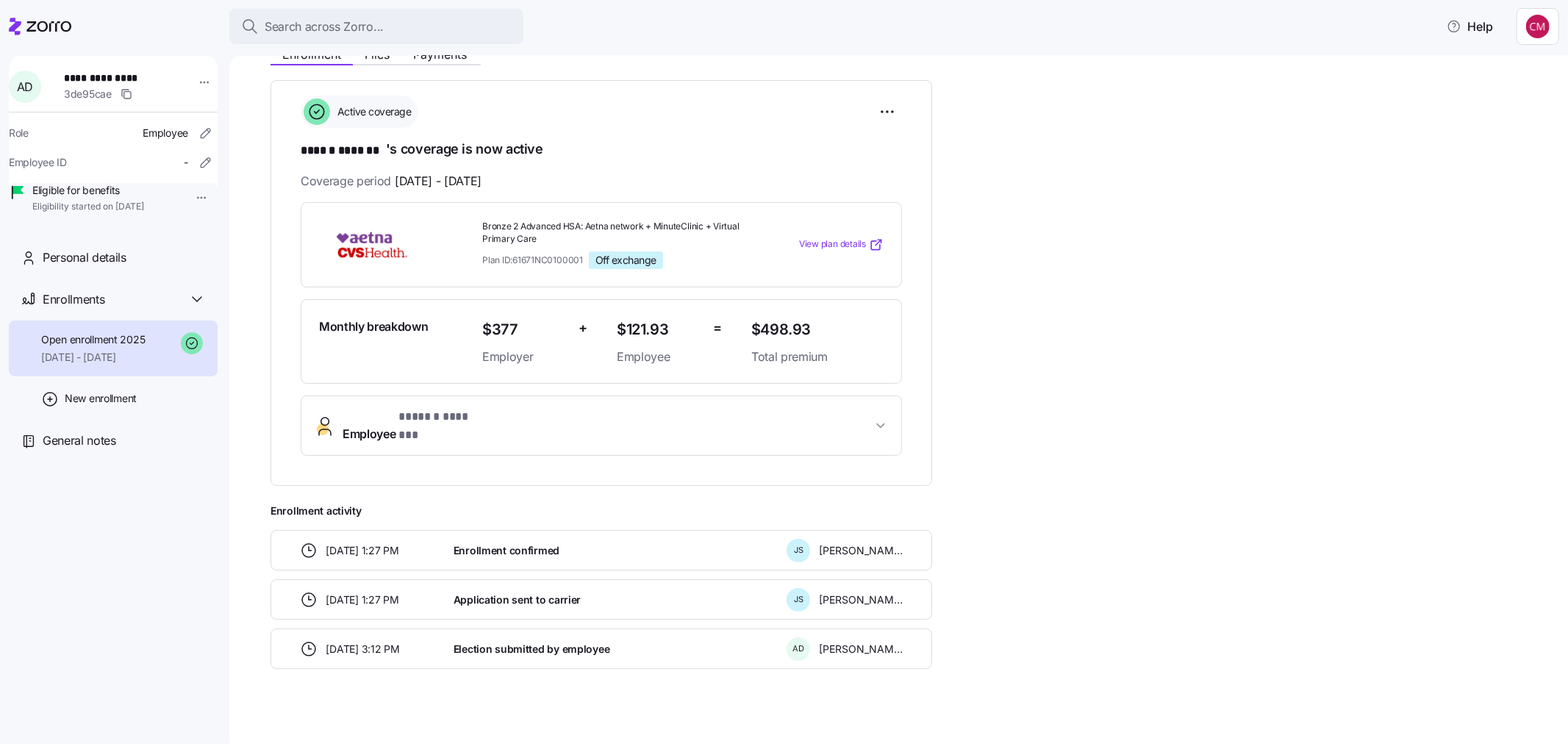
click at [578, 410] on span "Employee * ****** ******* *" at bounding box center [608, 425] width 529 height 35
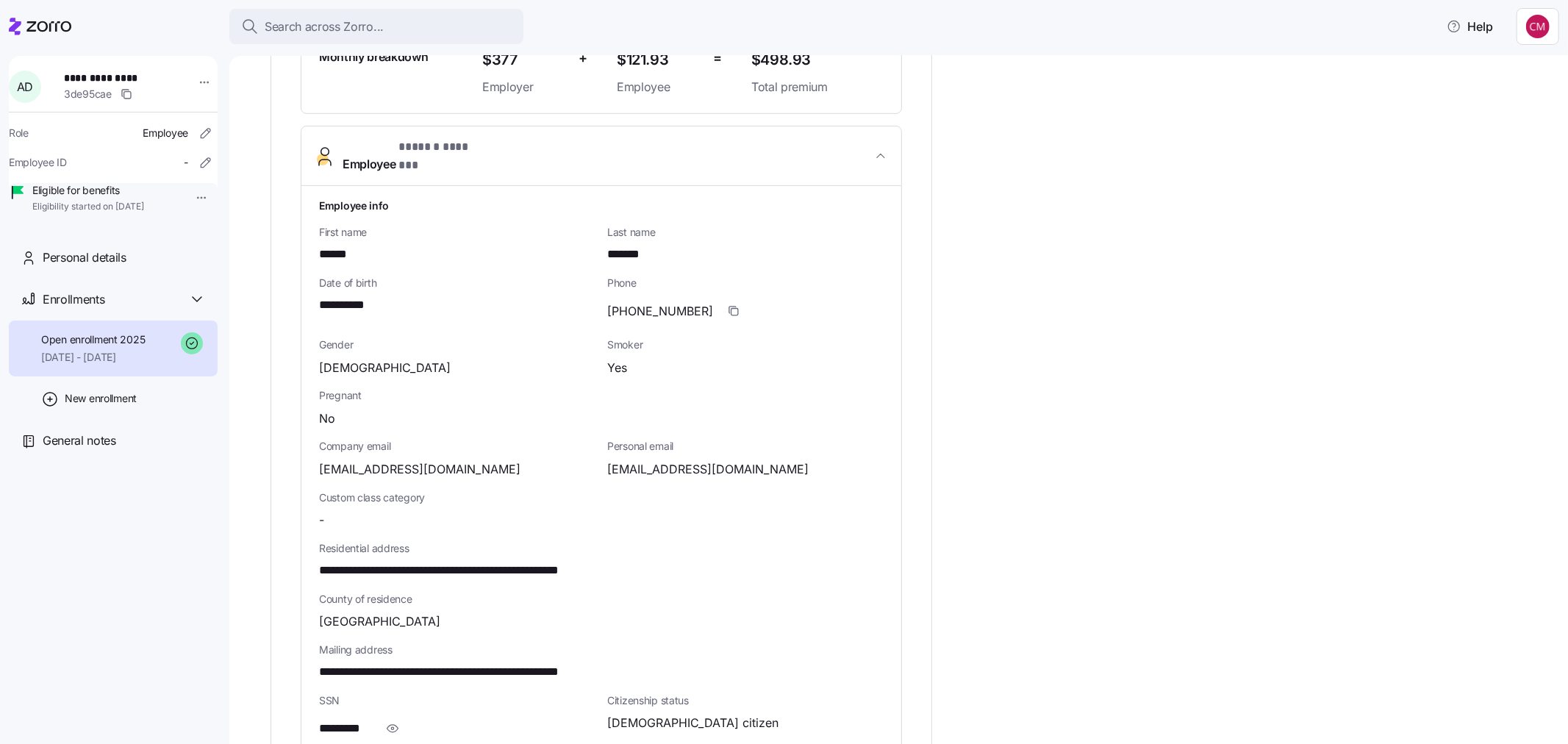
scroll to position [571, 0]
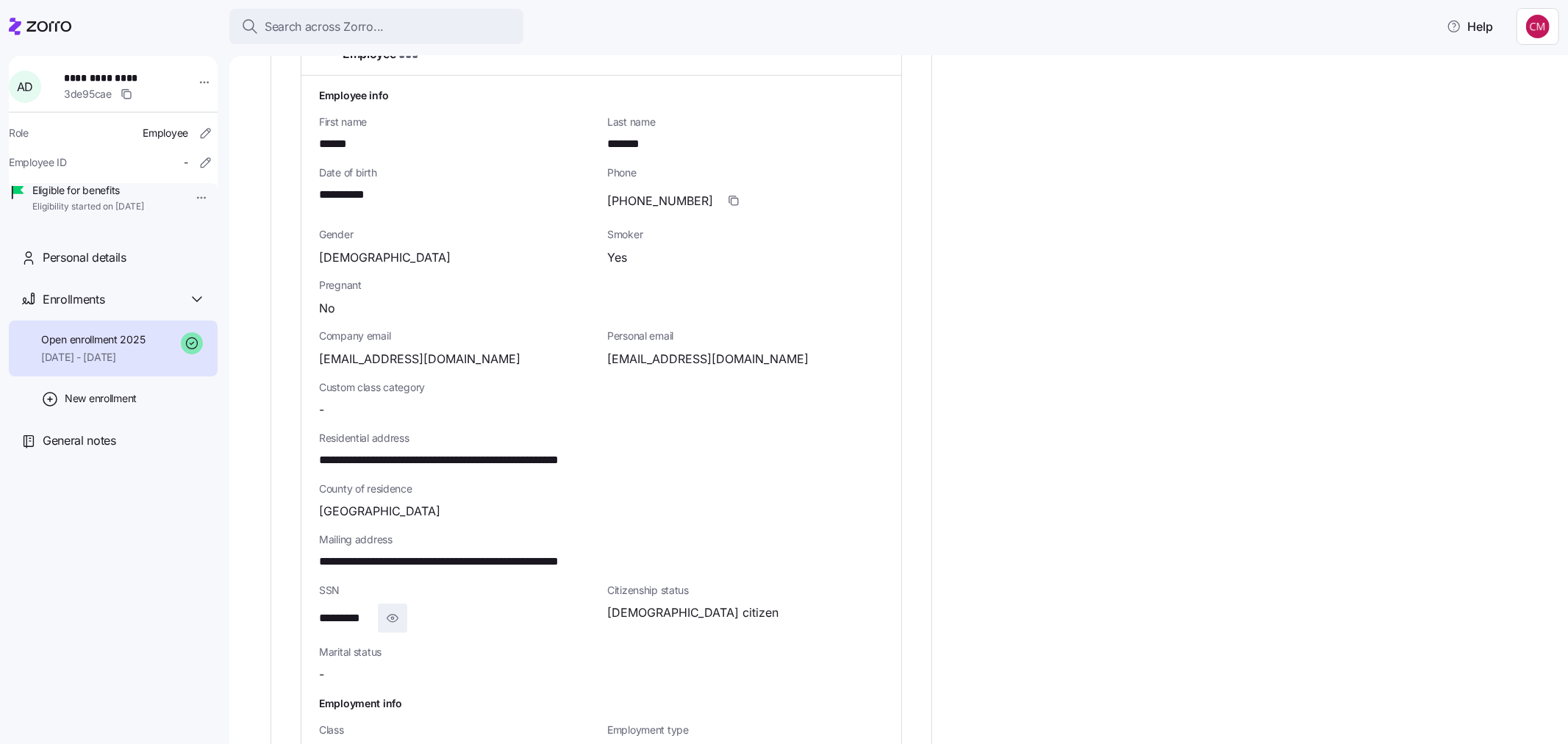
click at [387, 610] on icon "button" at bounding box center [393, 619] width 15 height 18
click at [374, 20] on span "Search across Zorro..." at bounding box center [324, 27] width 119 height 19
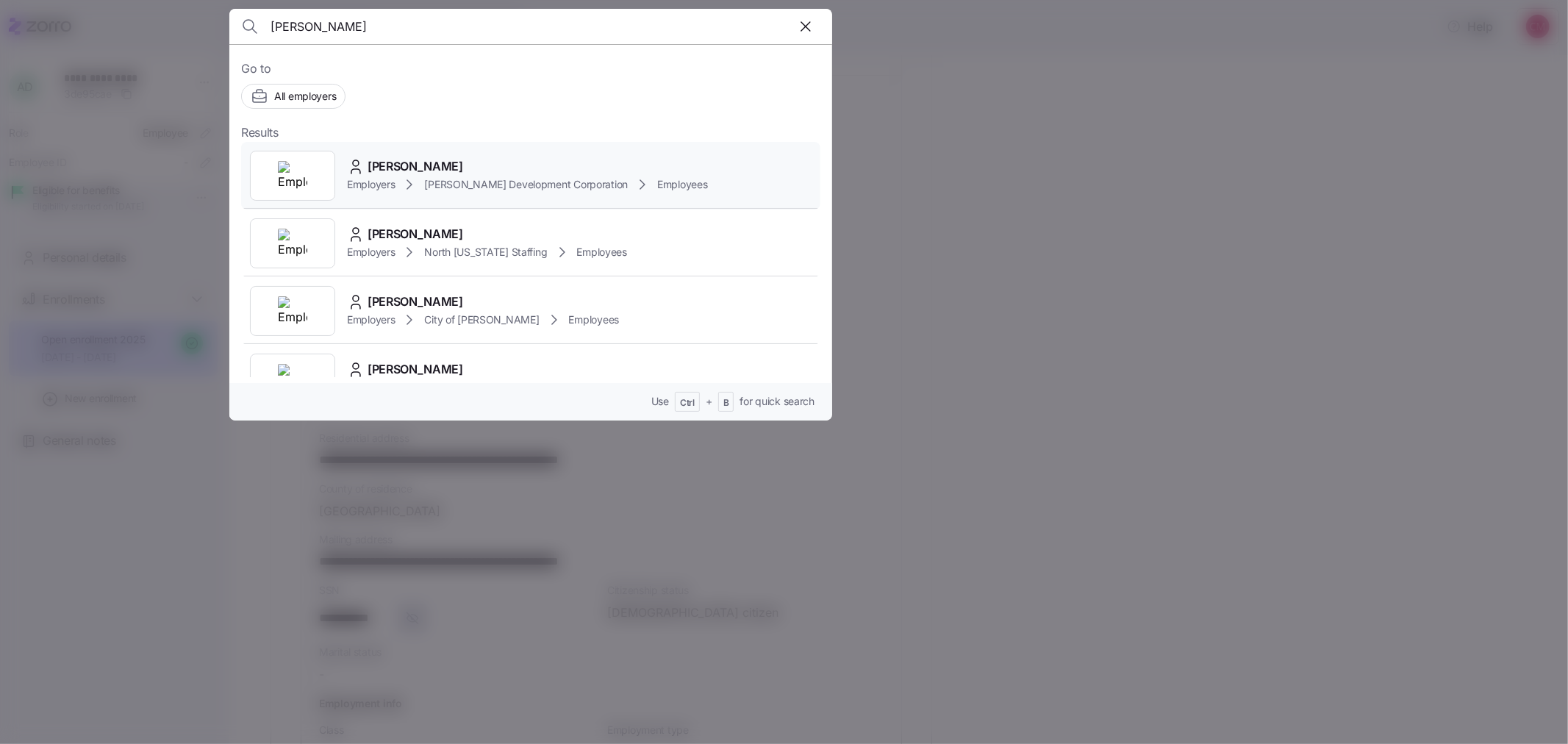
type input "jacob jenkin"
click at [318, 179] on div at bounding box center [292, 175] width 86 height 50
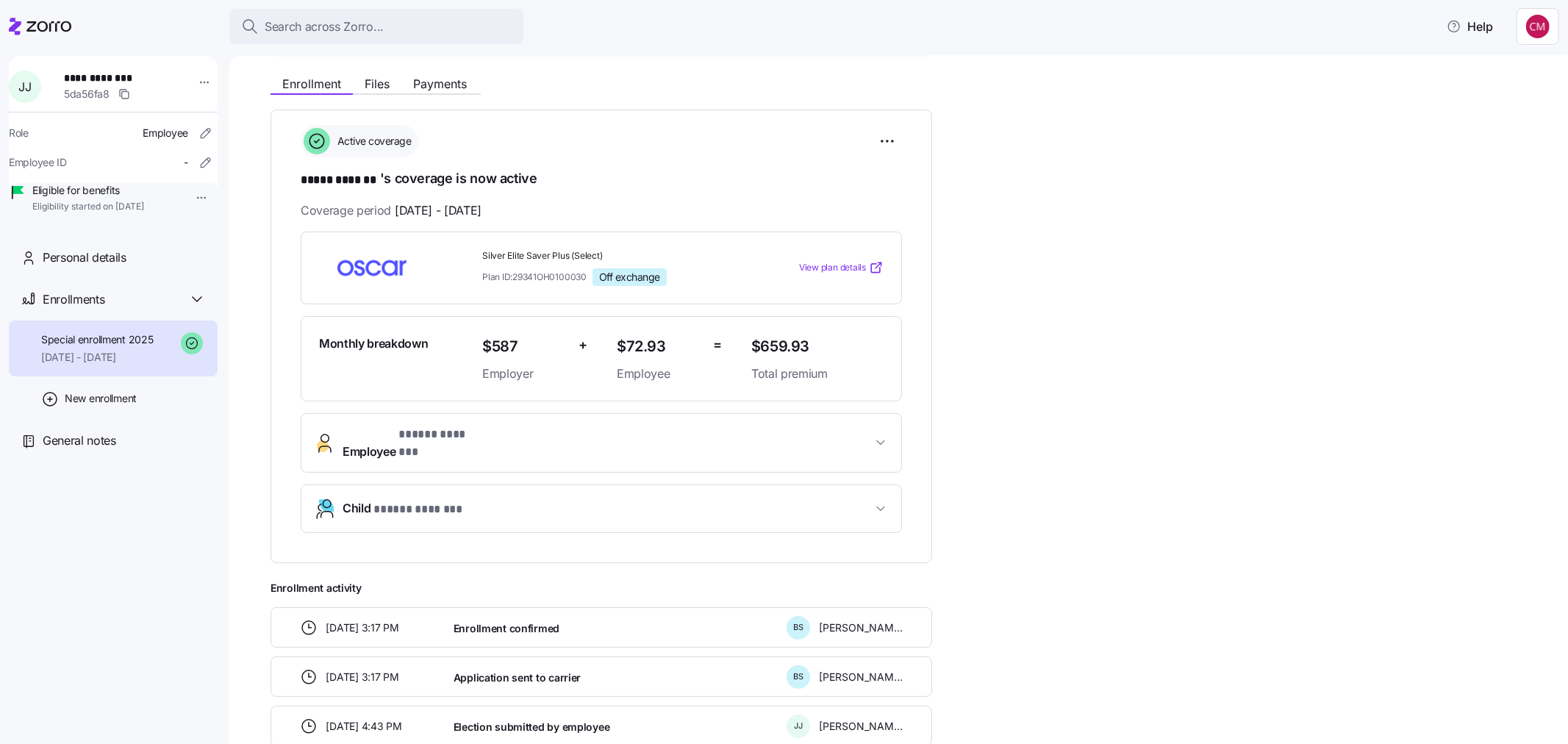
scroll to position [163, 0]
click at [314, 26] on span "Search across Zorro..." at bounding box center [324, 27] width 119 height 19
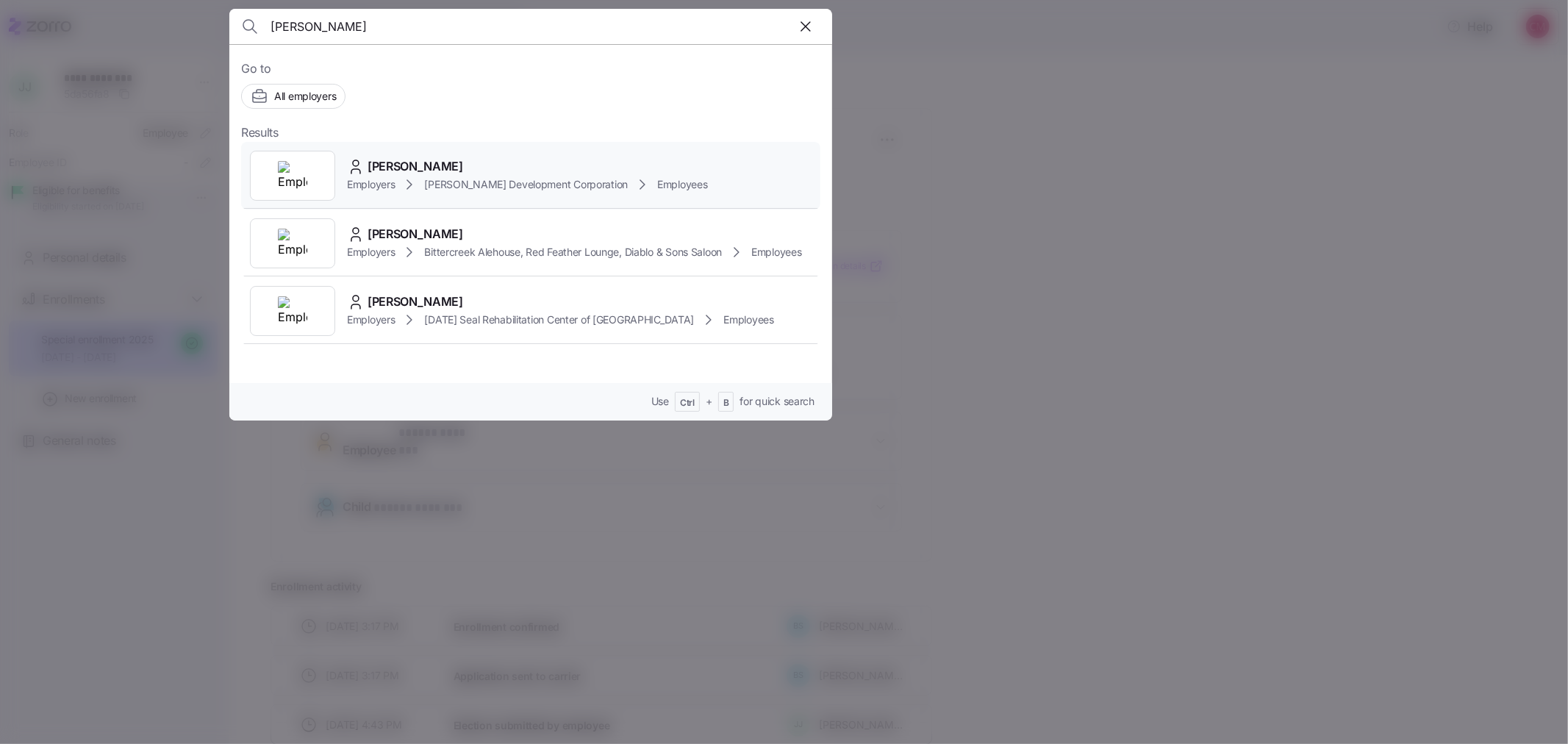
type input "pete nelson"
click at [276, 162] on div at bounding box center [292, 175] width 86 height 50
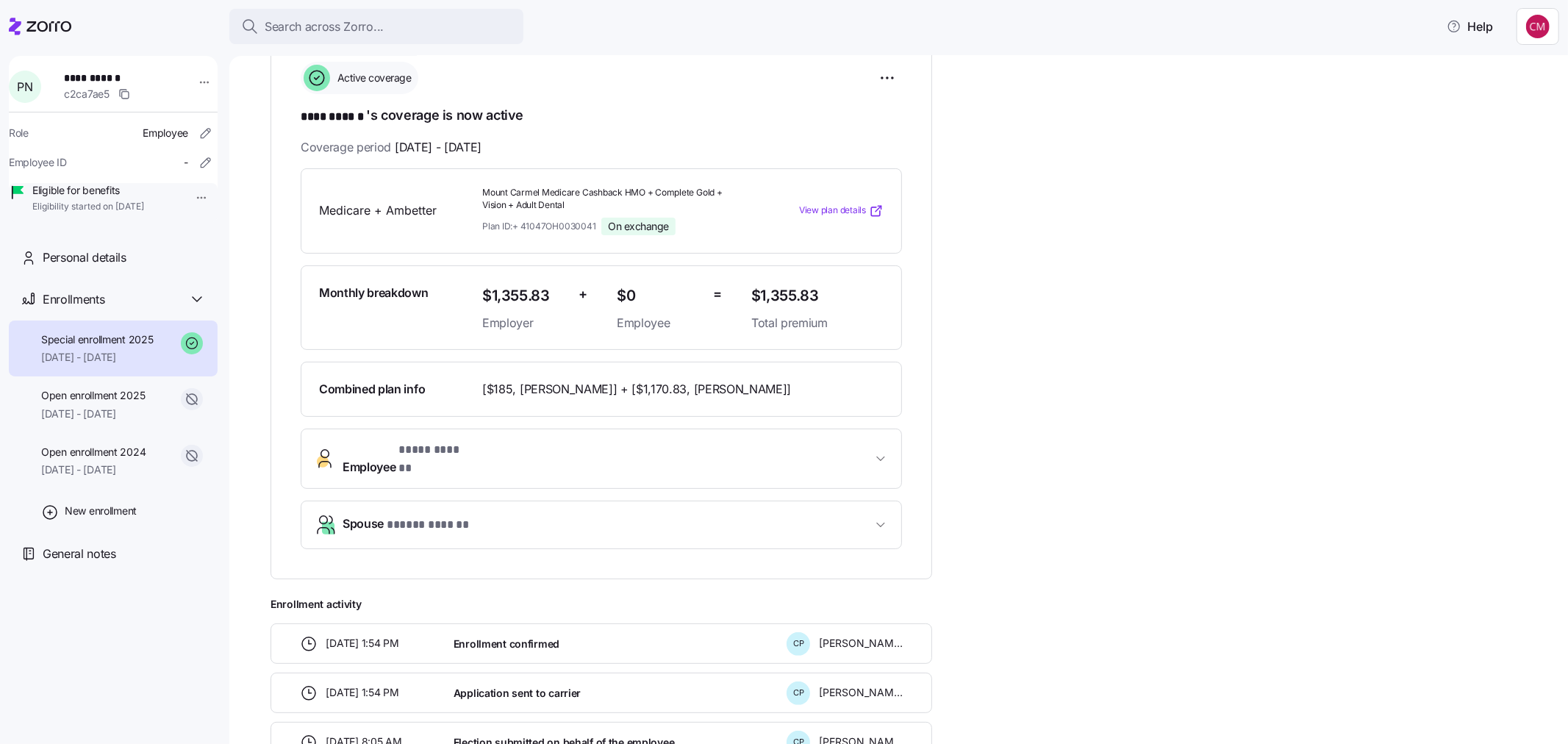
scroll to position [245, 0]
